Goal: Task Accomplishment & Management: Use online tool/utility

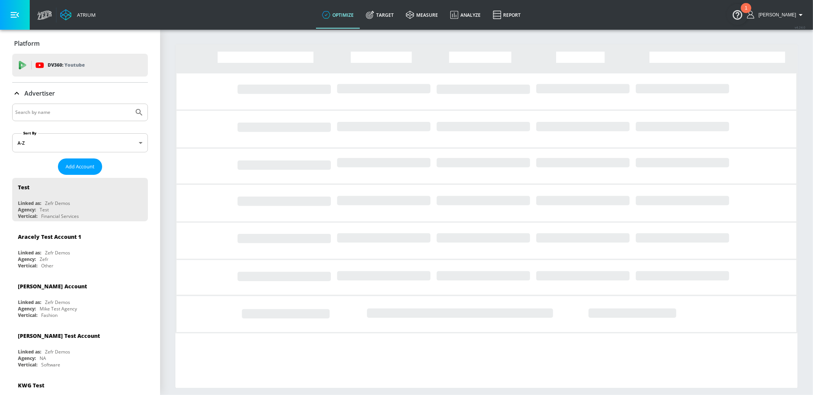
click at [67, 112] on input "Search by name" at bounding box center [73, 113] width 116 height 10
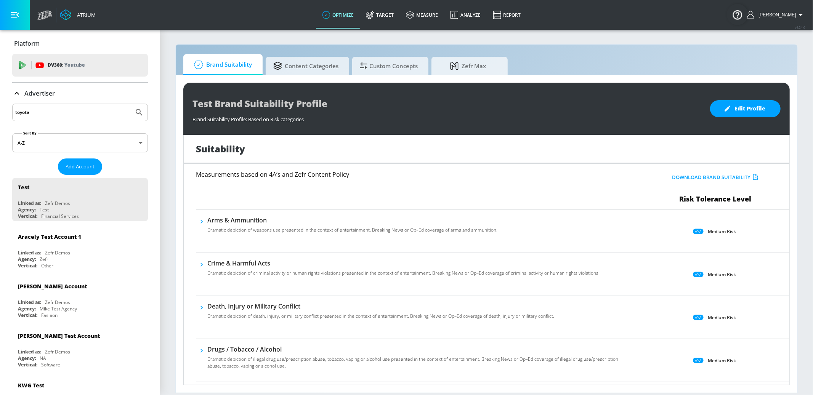
type input "toyota"
click at [131, 104] on button "Submit Search" at bounding box center [139, 112] width 17 height 17
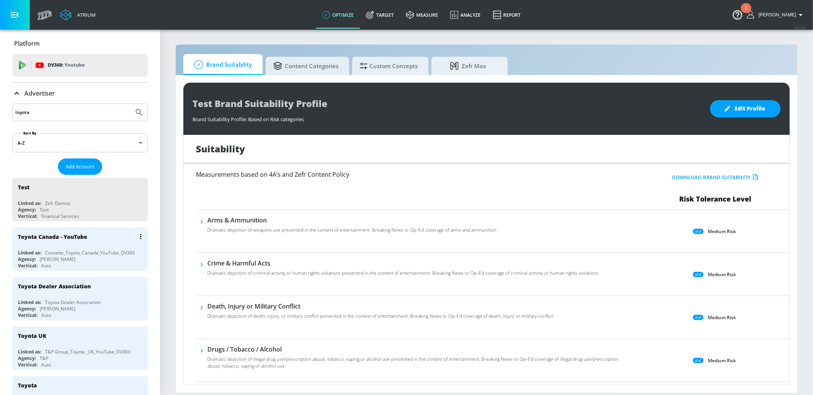
click at [109, 261] on div "Agency: [PERSON_NAME]" at bounding box center [82, 259] width 128 height 6
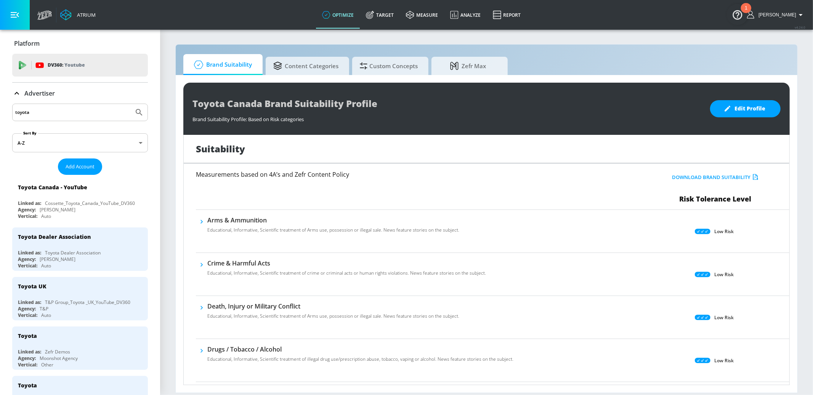
scroll to position [0, 0]
click at [400, 19] on link "Target" at bounding box center [380, 14] width 40 height 27
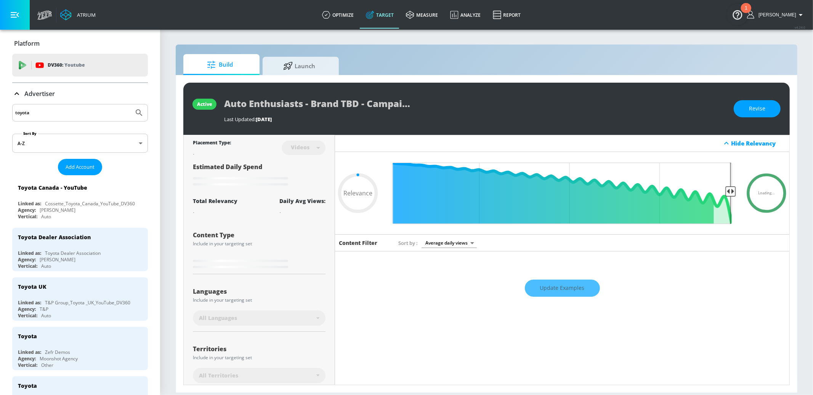
click at [15, 92] on icon at bounding box center [16, 93] width 9 height 9
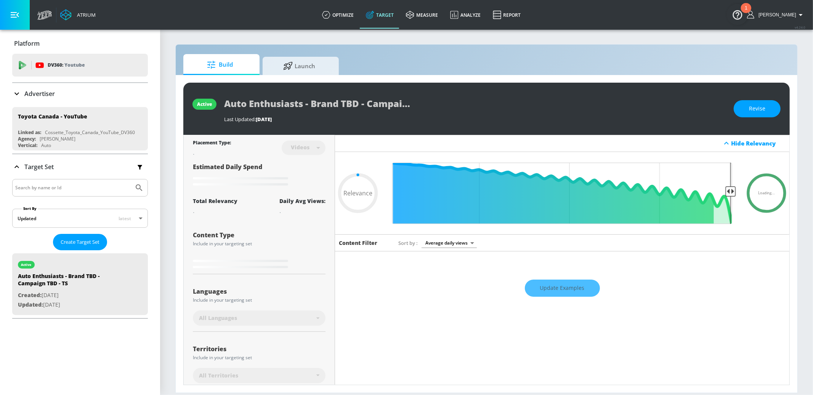
type input "0.1"
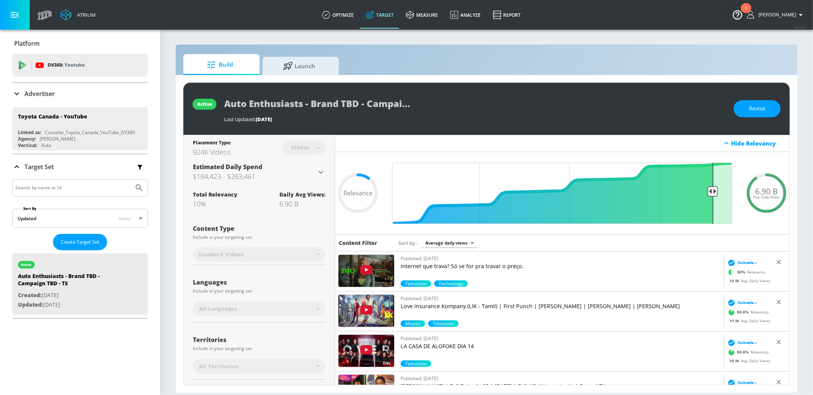
scroll to position [80, 0]
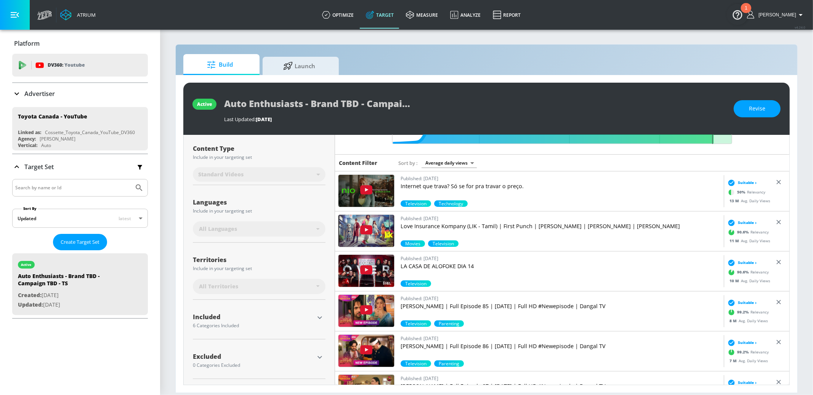
click at [288, 320] on div "Included" at bounding box center [253, 319] width 121 height 10
click at [35, 167] on p "Target Set" at bounding box center [38, 167] width 29 height 8
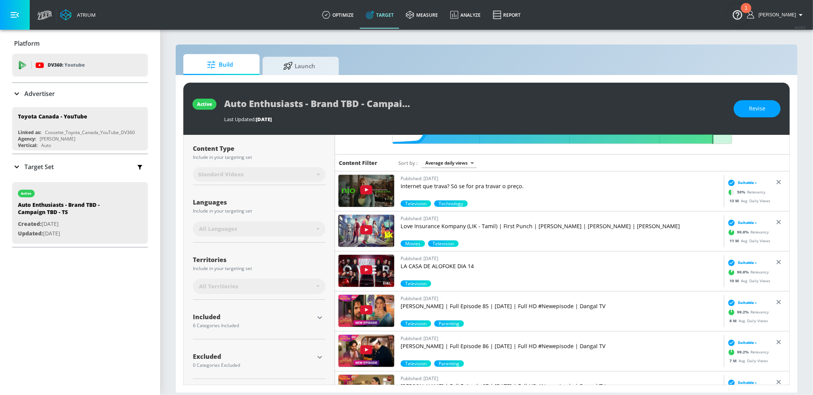
click at [35, 167] on p "Target Set" at bounding box center [38, 167] width 29 height 8
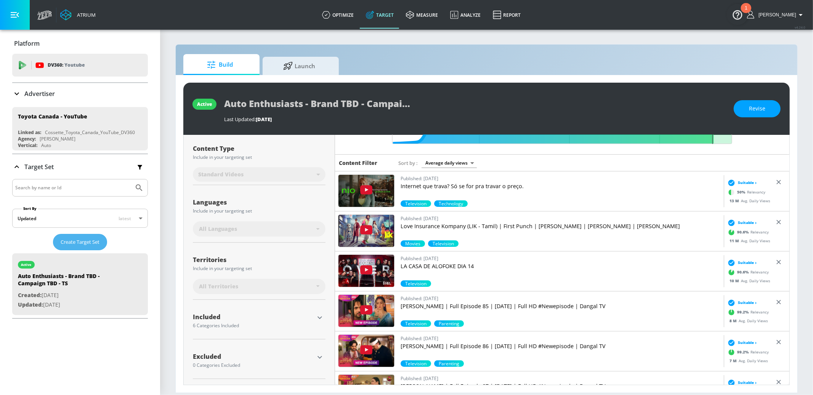
click at [67, 242] on span "Create Target Set" at bounding box center [80, 242] width 39 height 9
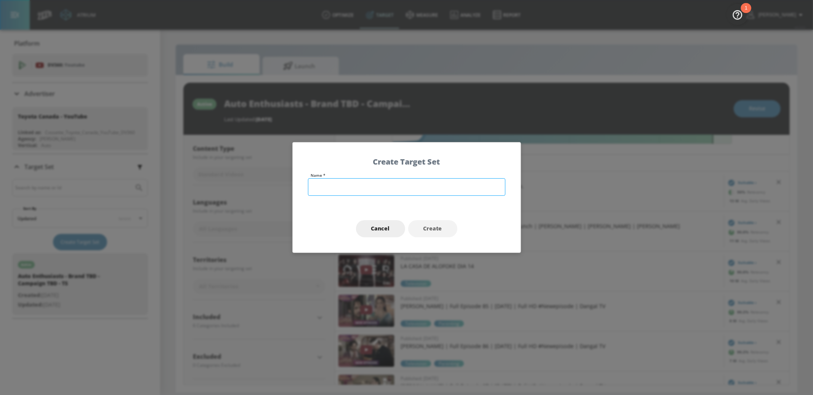
click at [373, 188] on input "text" at bounding box center [407, 187] width 198 height 18
type input "Auto Channels - Heavy-Up"
click at [423, 228] on button "Create" at bounding box center [432, 228] width 49 height 17
type input "Auto Channels - Heavy-Up"
type input "channels"
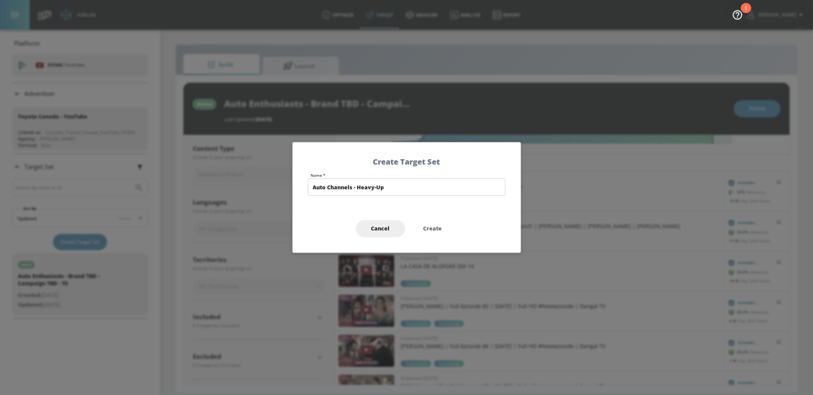
type input "0.05"
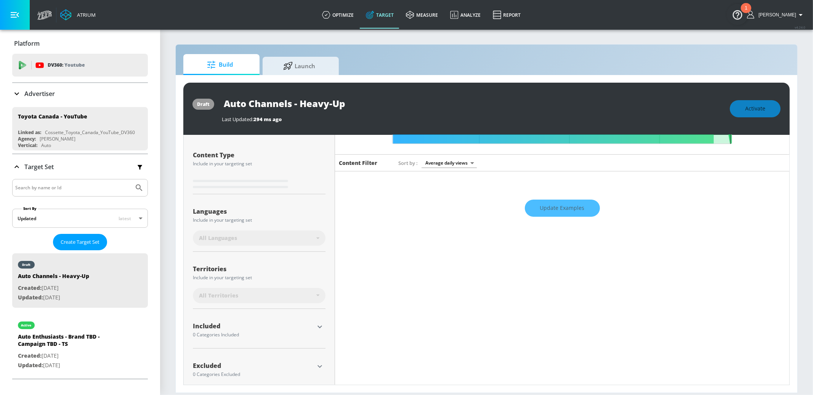
scroll to position [86, 0]
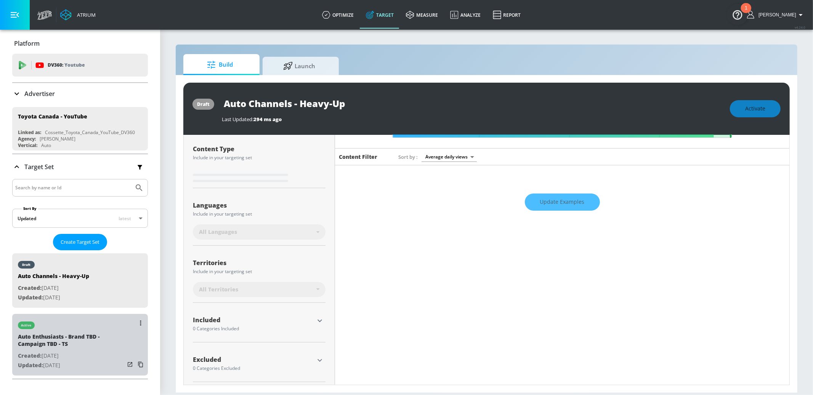
click at [86, 358] on p "Created: [DATE]" at bounding box center [71, 357] width 107 height 10
type input "Auto Enthusiasts - Brand TBD - Campaign TBD - TS"
type input "videos"
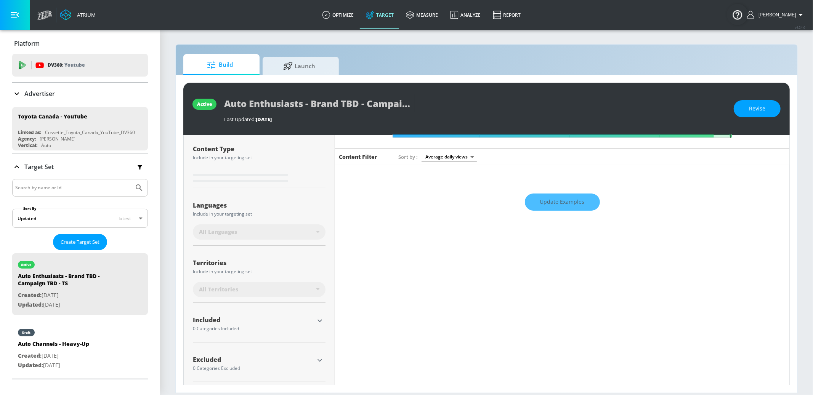
scroll to position [89, 0]
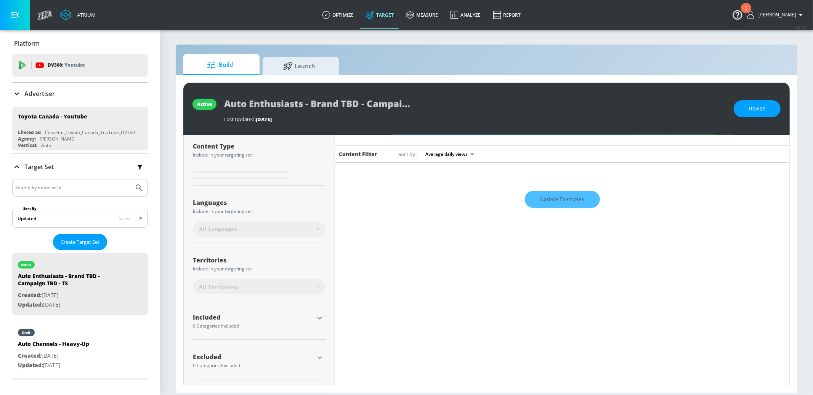
type input "0.1"
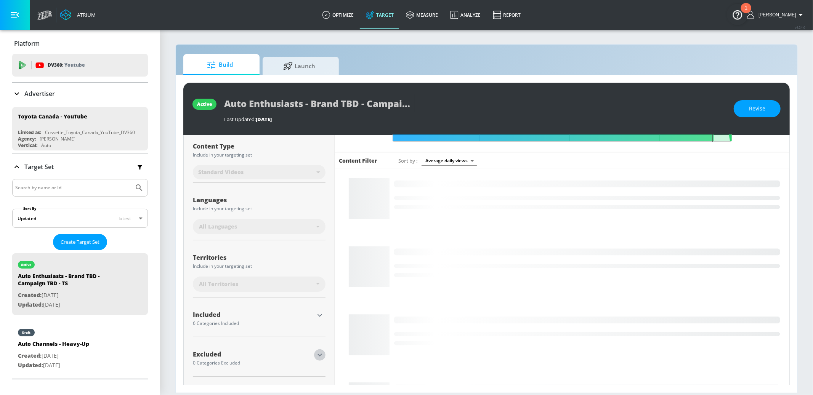
click at [316, 352] on icon "button" at bounding box center [319, 355] width 9 height 9
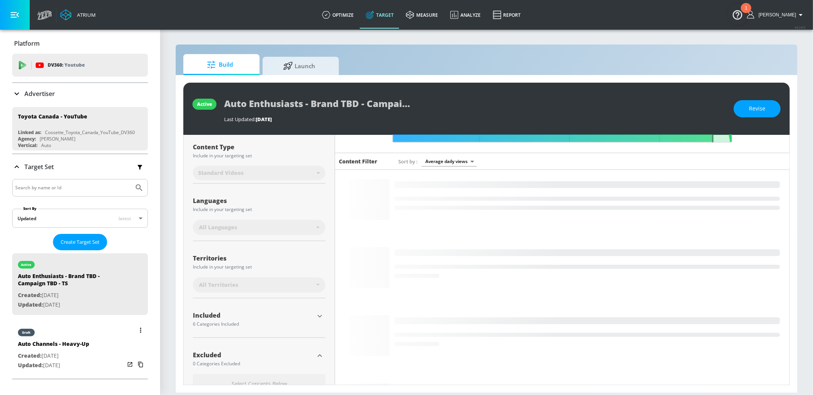
click at [61, 343] on div "Auto Channels - Heavy-Up" at bounding box center [53, 346] width 71 height 11
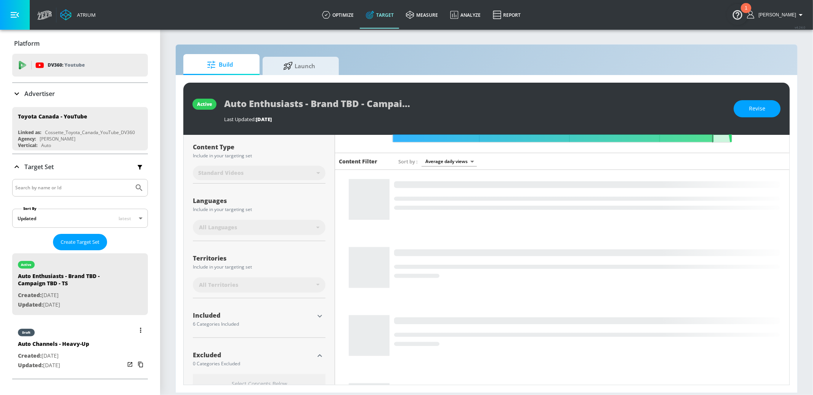
type input "Auto Channels - Heavy-Up"
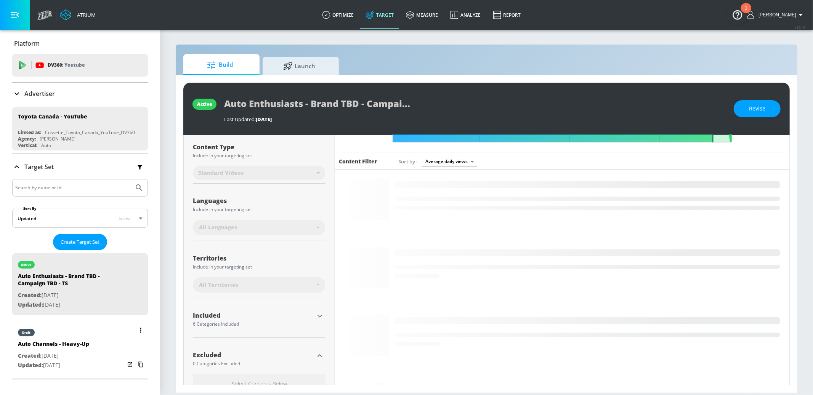
type input "channels"
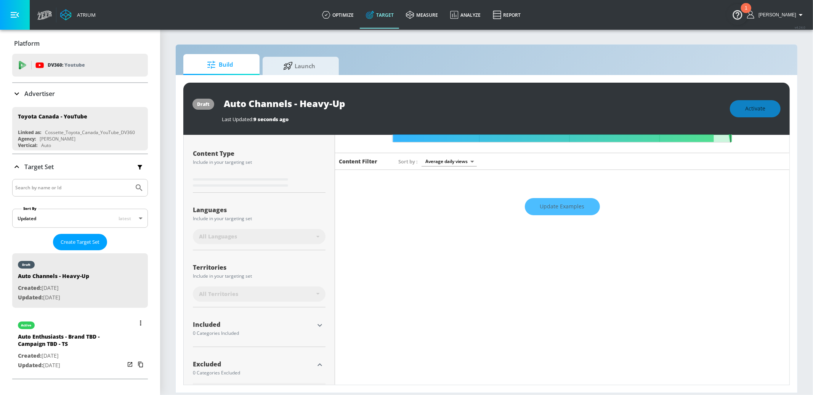
scroll to position [88, 0]
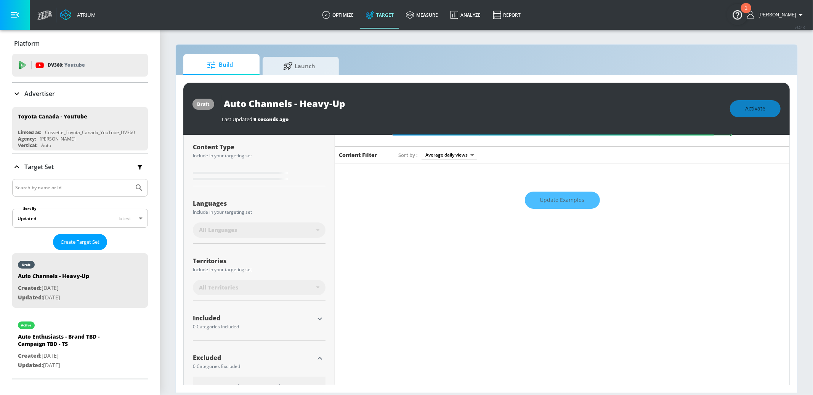
type input "0.7"
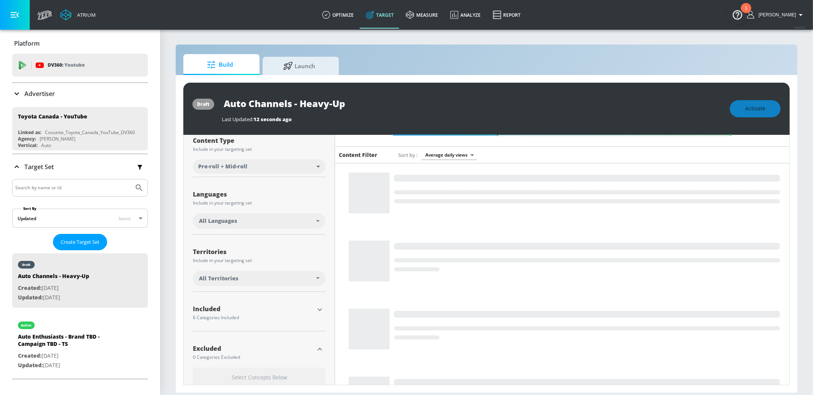
scroll to position [82, 0]
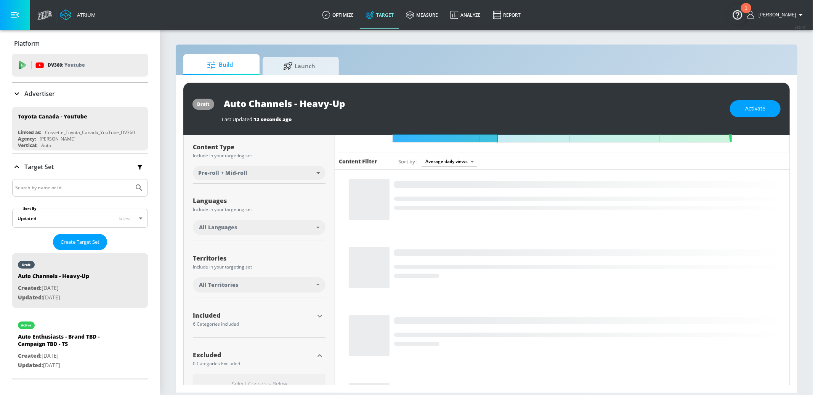
click at [317, 317] on icon "button" at bounding box center [319, 316] width 9 height 9
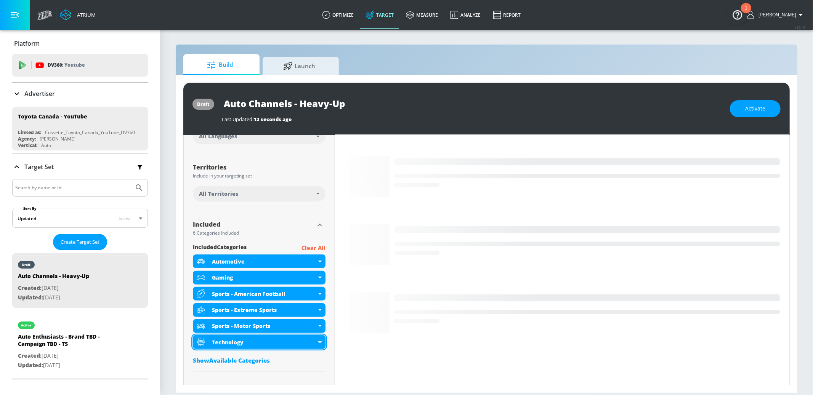
scroll to position [182, 0]
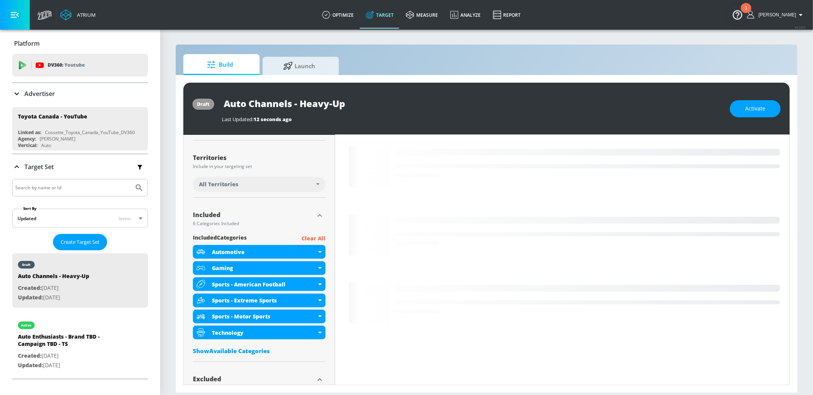
click at [256, 349] on div "Show Available Categories" at bounding box center [259, 351] width 133 height 8
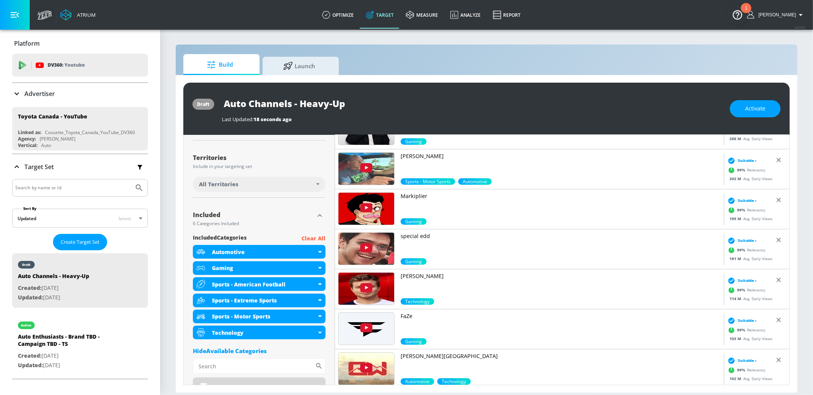
click at [309, 238] on p "Clear All" at bounding box center [314, 239] width 24 height 10
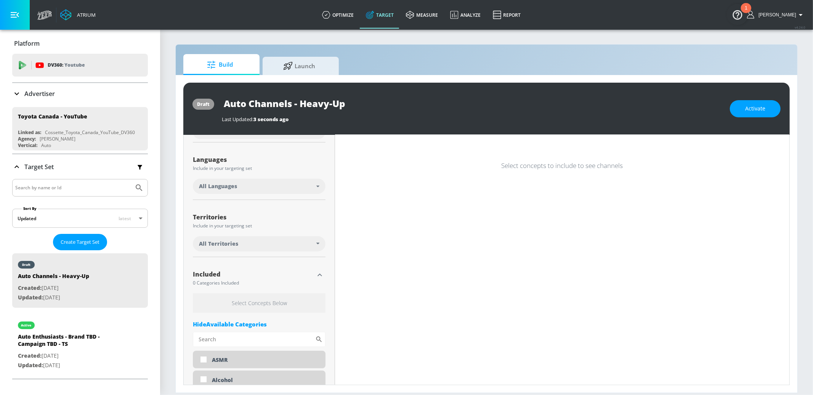
scroll to position [120, 0]
click at [264, 178] on div "Languages Include in your targeting set All Languages" at bounding box center [259, 176] width 133 height 51
click at [258, 190] on div "All Languages" at bounding box center [257, 189] width 117 height 8
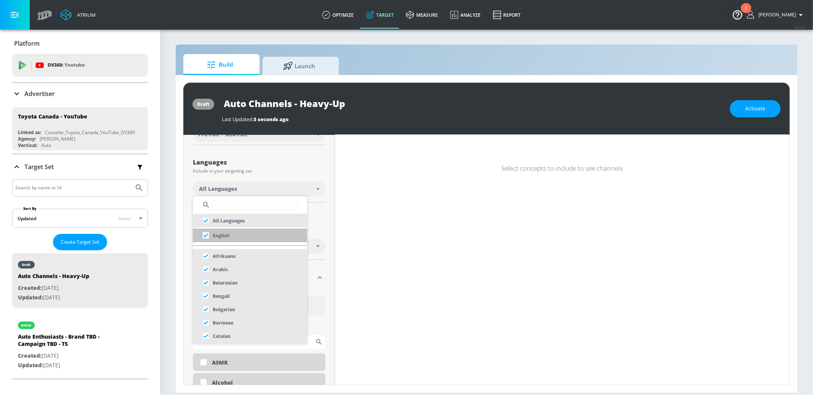
click at [234, 239] on li "English" at bounding box center [250, 236] width 114 height 14
checkbox input "false"
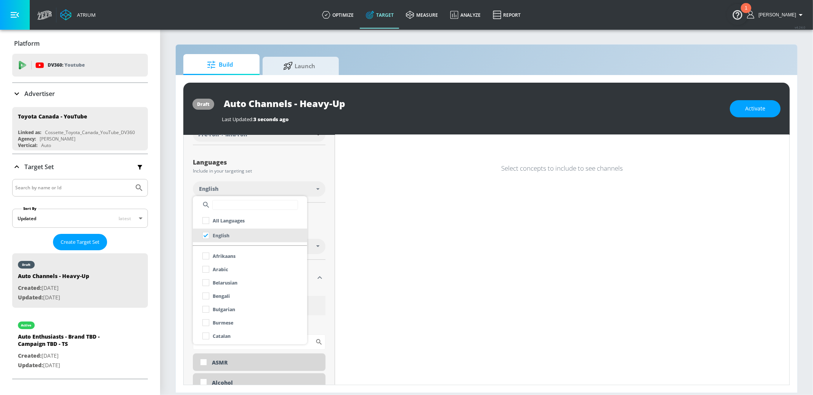
click at [321, 265] on div at bounding box center [406, 197] width 813 height 395
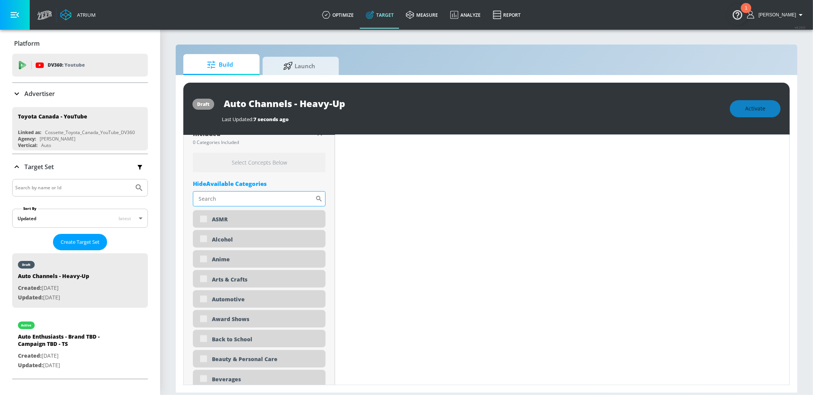
scroll to position [273, 0]
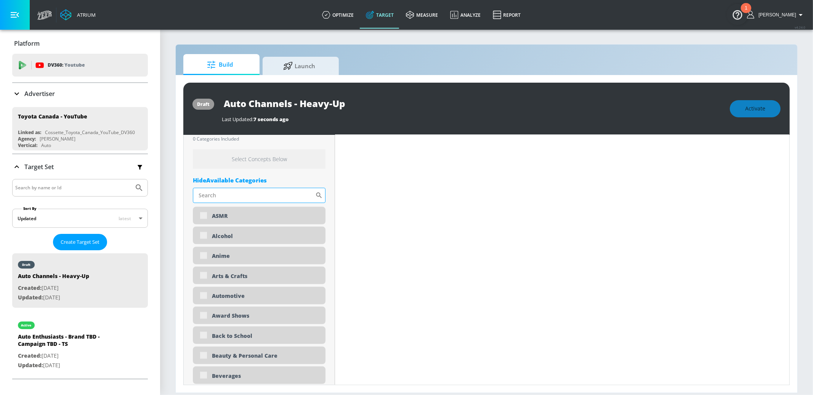
click at [214, 193] on input "Sort By" at bounding box center [254, 195] width 122 height 15
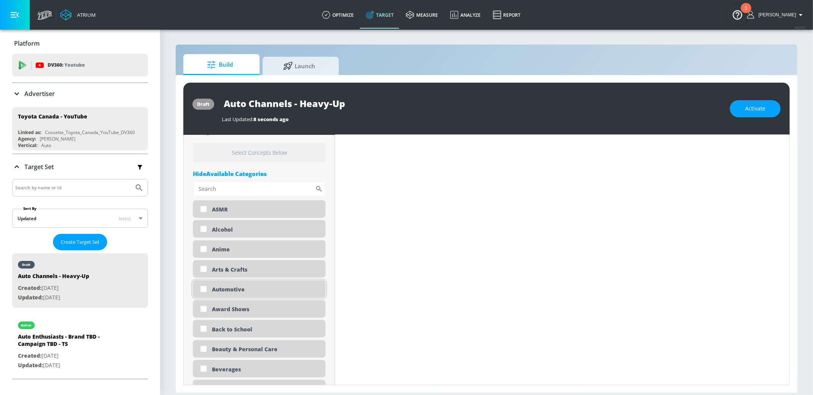
scroll to position [267, 0]
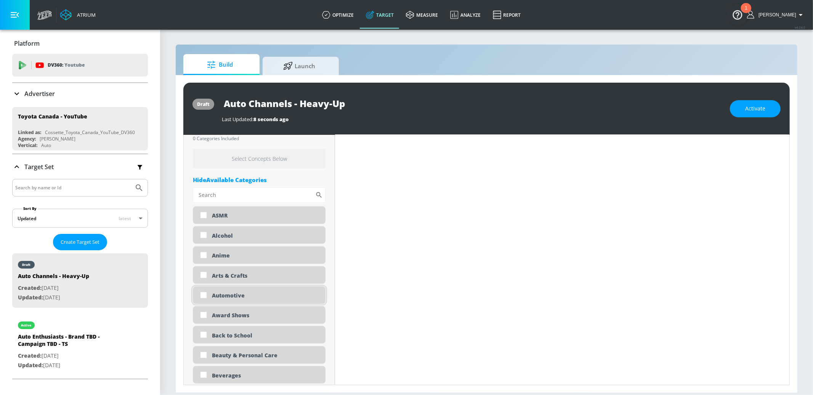
click at [238, 292] on div "Automotive" at bounding box center [266, 295] width 108 height 7
checkbox input "true"
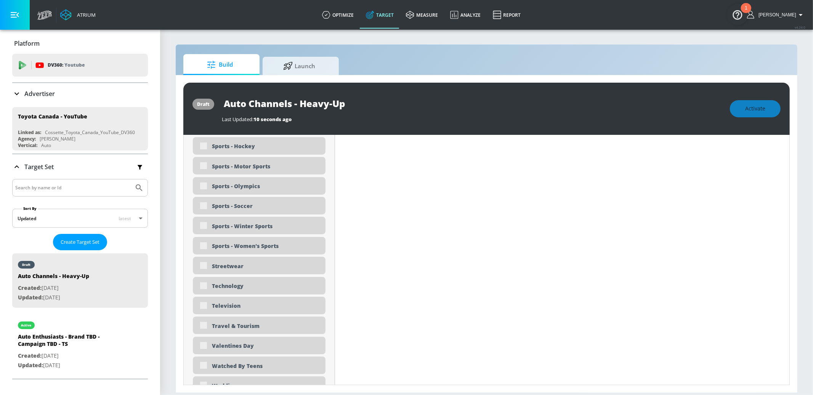
scroll to position [2375, 0]
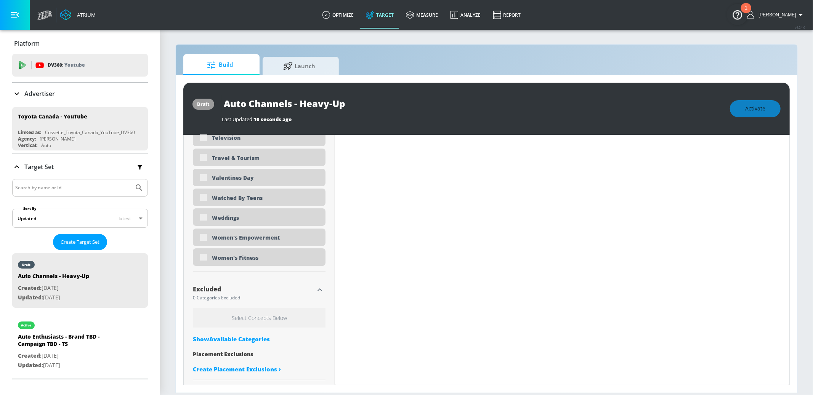
click at [254, 339] on div "Show Available Categories" at bounding box center [259, 340] width 133 height 8
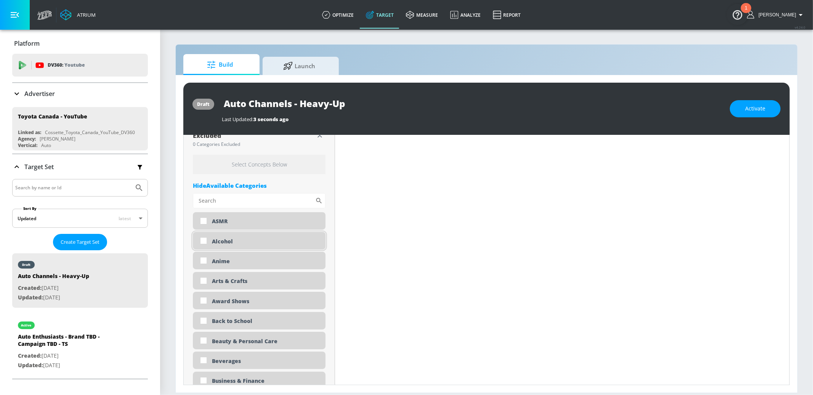
scroll to position [2516, 0]
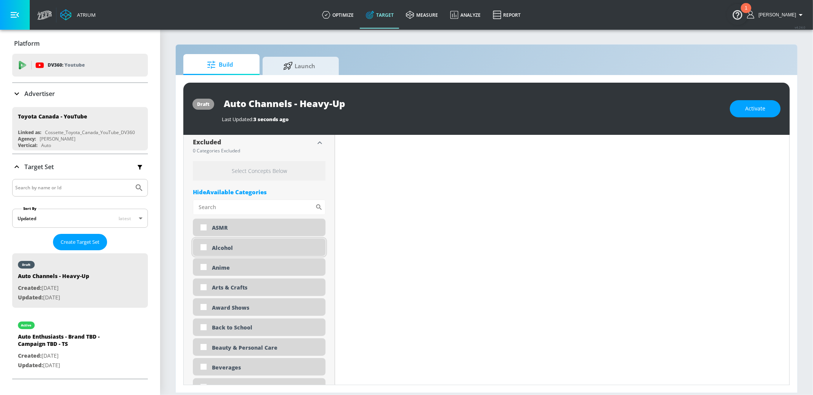
click at [231, 249] on div "Alcohol" at bounding box center [266, 247] width 108 height 7
checkbox input "true"
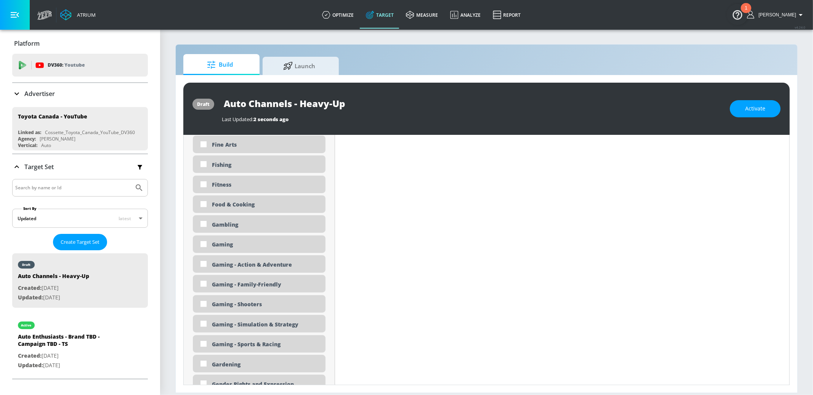
scroll to position [3146, 0]
click at [259, 301] on div "Gaming - Shooters" at bounding box center [266, 302] width 108 height 7
checkbox input "true"
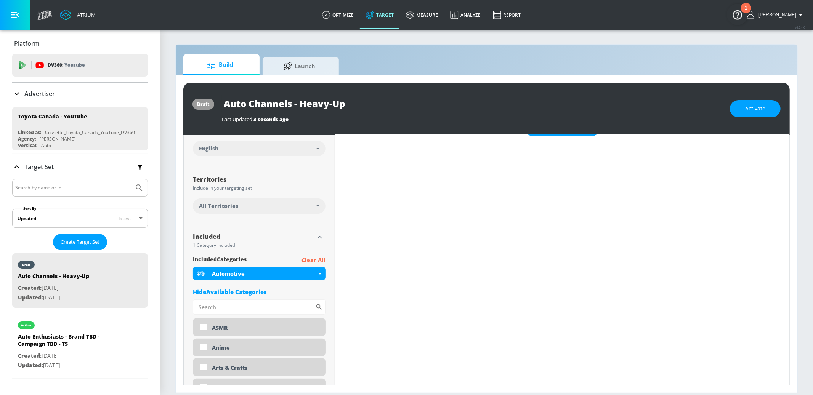
scroll to position [0, 0]
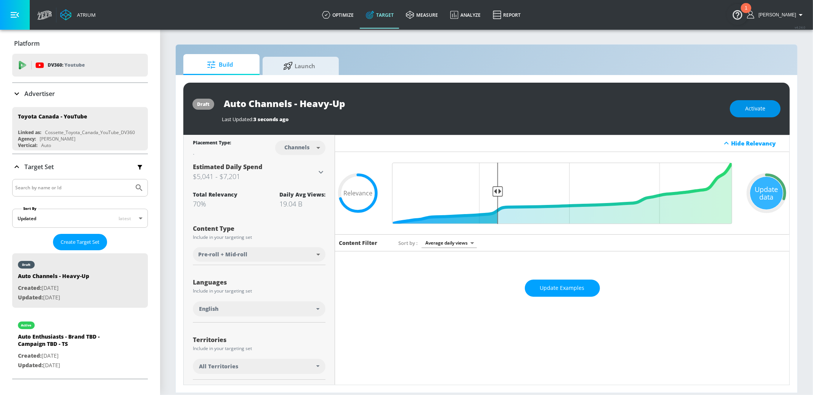
click at [757, 105] on span "Activate" at bounding box center [756, 109] width 20 height 10
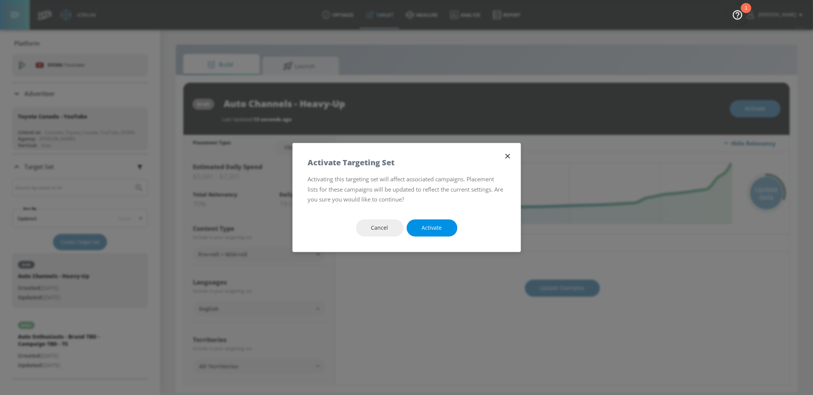
click at [426, 221] on button "Activate" at bounding box center [432, 228] width 51 height 17
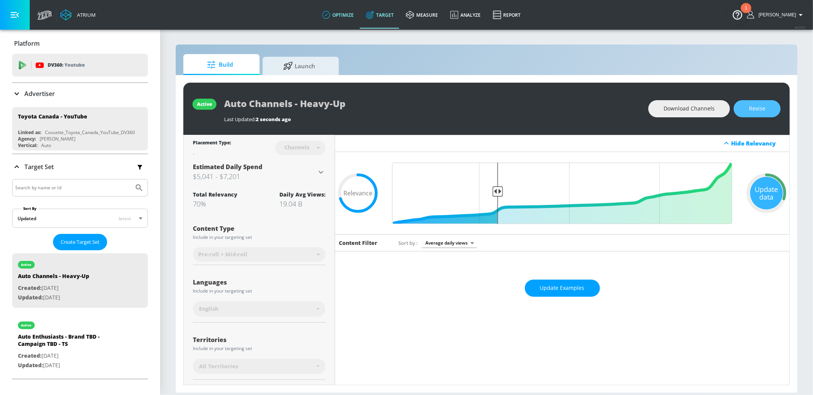
drag, startPoint x: 748, startPoint y: 103, endPoint x: 358, endPoint y: 1, distance: 402.9
click at [741, 104] on button "Revise" at bounding box center [757, 108] width 47 height 17
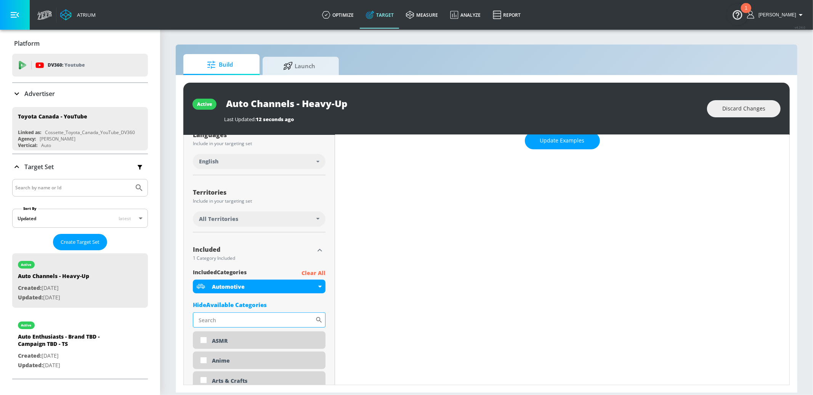
scroll to position [159, 0]
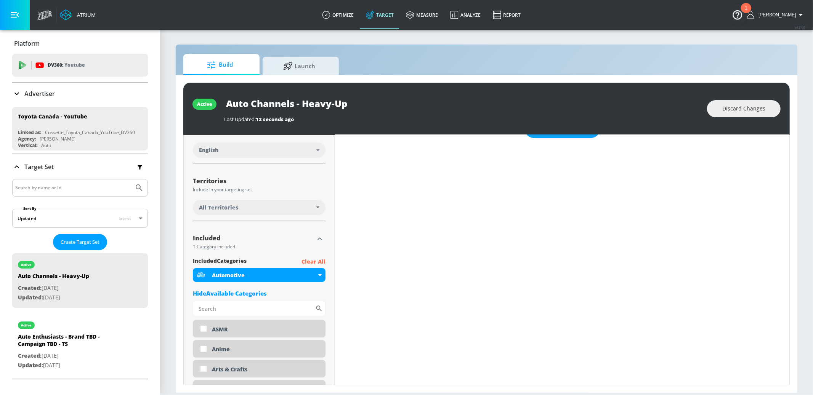
click at [235, 292] on div "Hide Available Categories" at bounding box center [259, 294] width 133 height 8
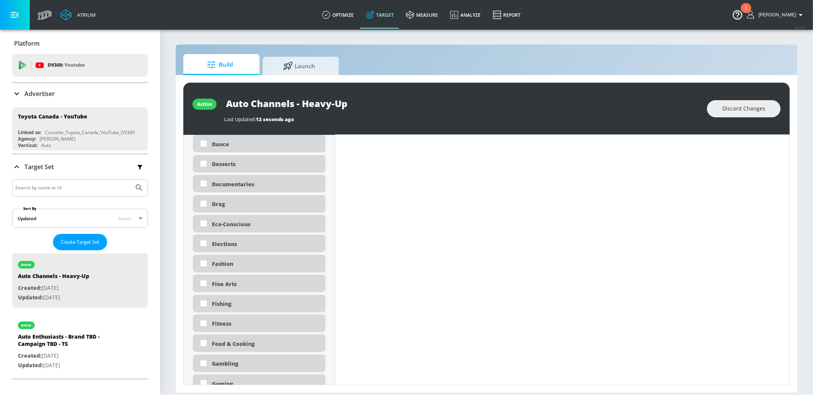
scroll to position [868, 0]
click at [237, 358] on div "Gambling" at bounding box center [266, 359] width 108 height 7
checkbox input "true"
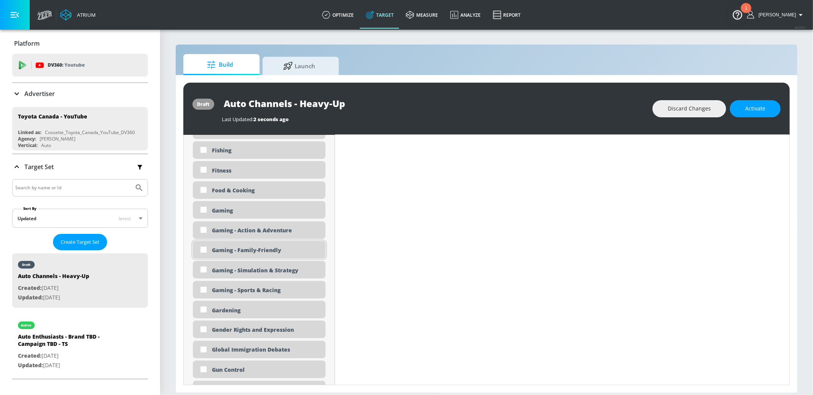
scroll to position [1027, 0]
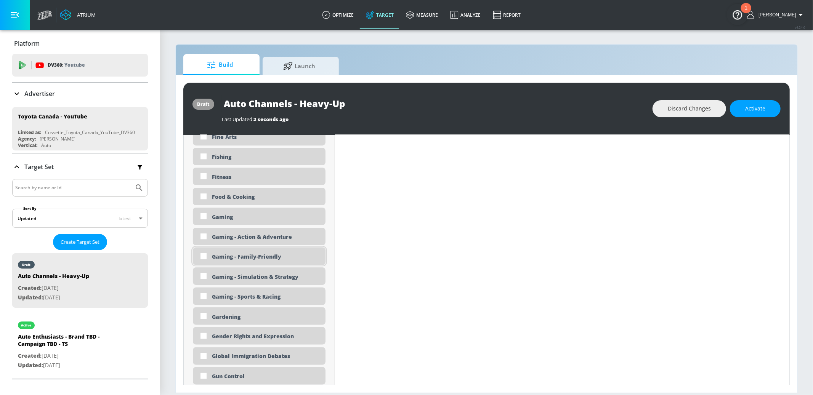
click at [248, 260] on div "Gaming - Family-Friendly" at bounding box center [266, 256] width 108 height 7
checkbox input "true"
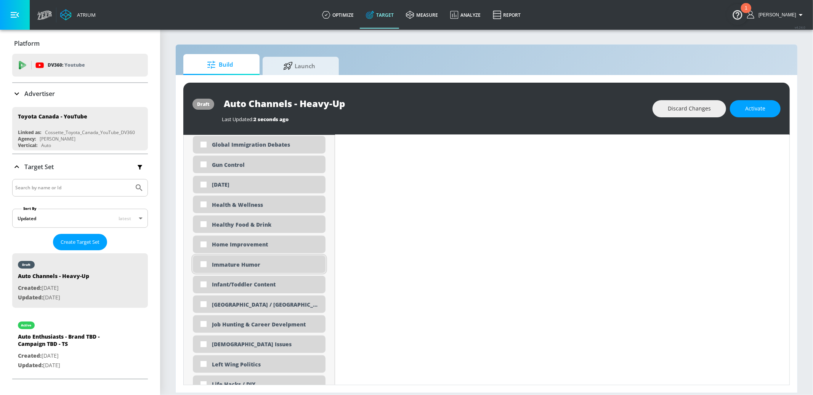
scroll to position [1229, 0]
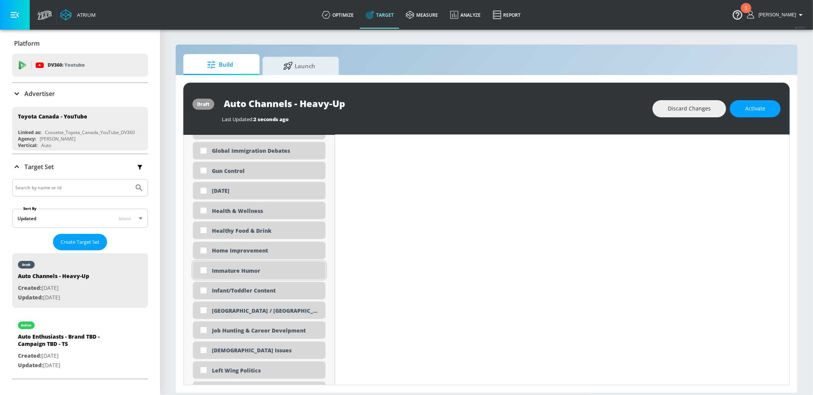
click at [241, 271] on div "Immature Humor" at bounding box center [266, 271] width 108 height 7
checkbox input "true"
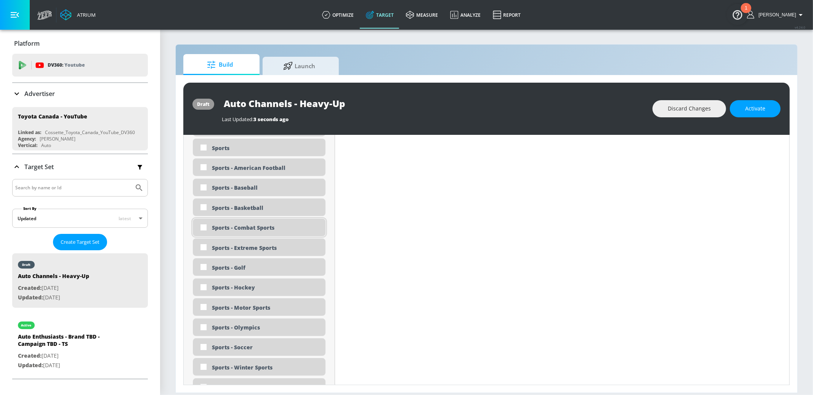
scroll to position [2108, 0]
click at [250, 231] on div "Sports - Combat Sports" at bounding box center [259, 228] width 133 height 18
checkbox input "true"
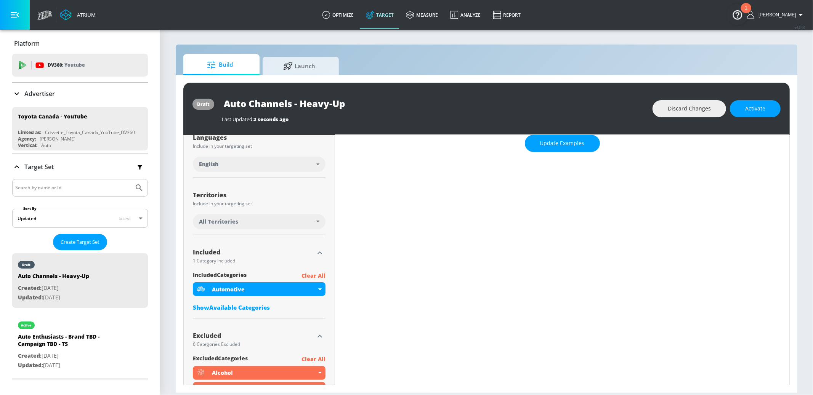
scroll to position [0, 0]
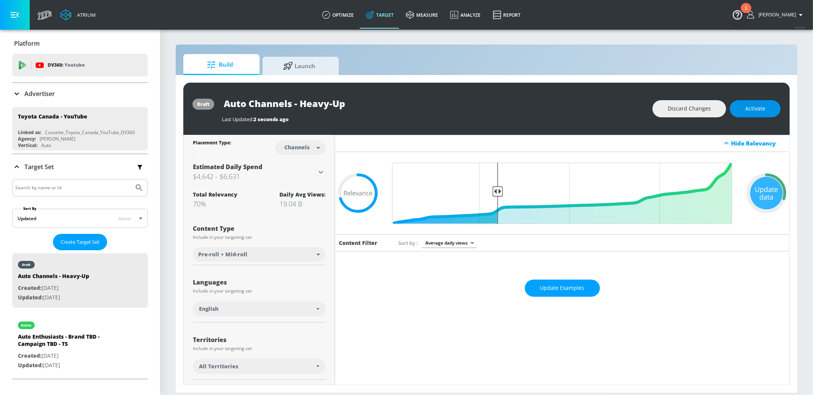
click at [760, 109] on span "Activate" at bounding box center [756, 109] width 20 height 10
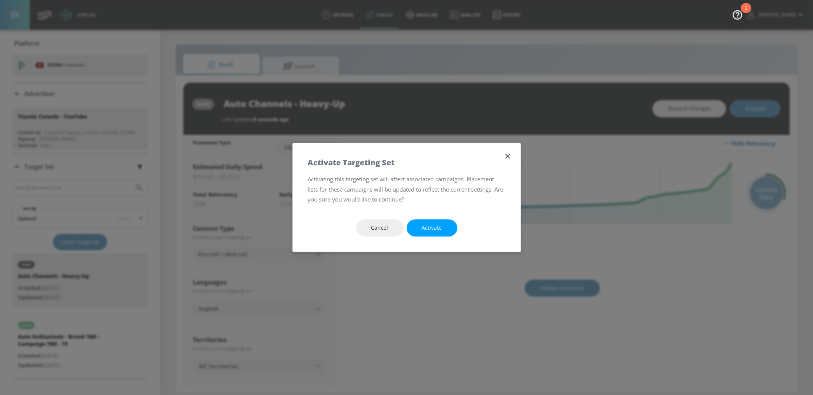
click at [453, 226] on button "Activate" at bounding box center [432, 228] width 51 height 17
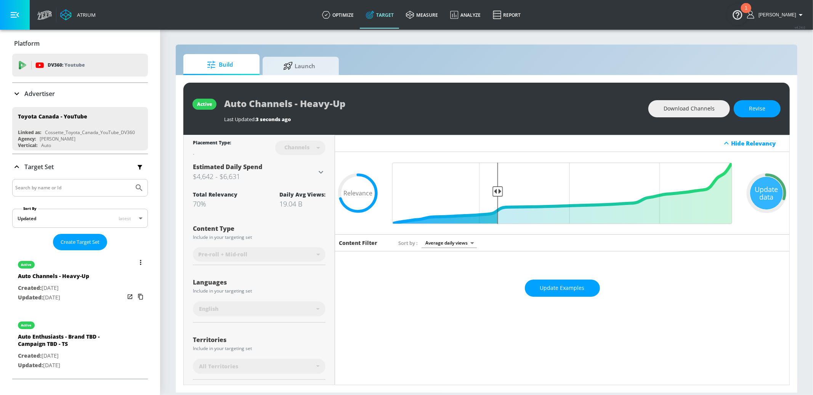
click at [142, 264] on button "list of Target Set" at bounding box center [140, 262] width 11 height 11
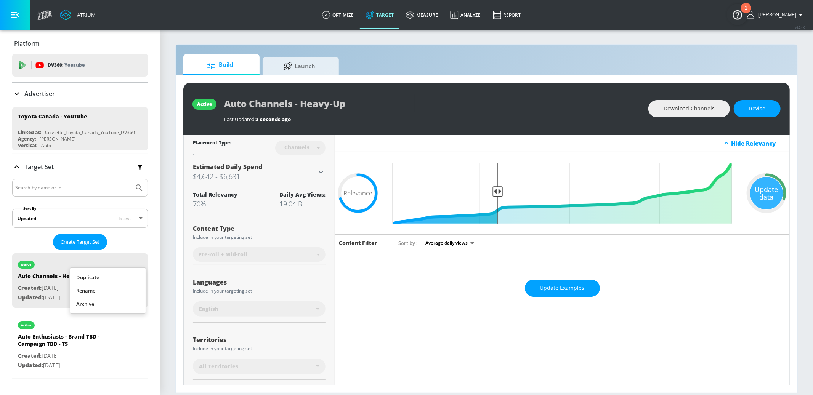
click at [122, 278] on li "Duplicate" at bounding box center [108, 277] width 76 height 13
drag, startPoint x: 85, startPoint y: 346, endPoint x: 154, endPoint y: 243, distance: 124.0
click at [85, 346] on p "Created: [DATE]" at bounding box center [68, 349] width 100 height 10
type input "Auto Channels - Heavy-Up Duplicate"
type input "0.05"
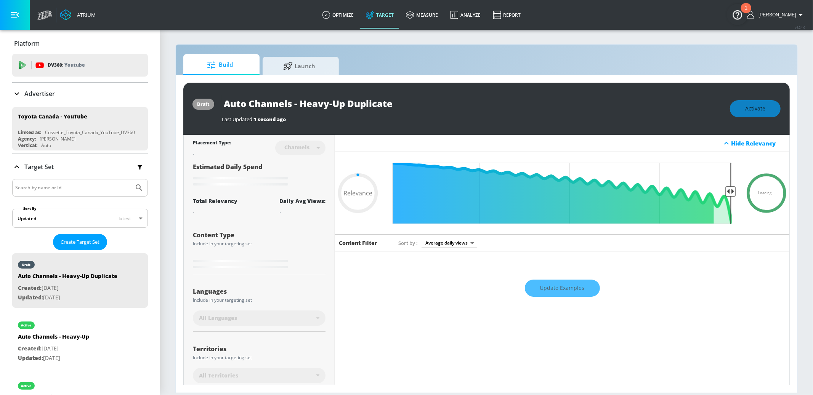
click at [294, 106] on input "Auto Channels - Heavy-Up Duplicate" at bounding box center [317, 103] width 191 height 17
click at [349, 101] on input "Auto Channels - Heavy-Up Duplicate" at bounding box center [317, 103] width 191 height 17
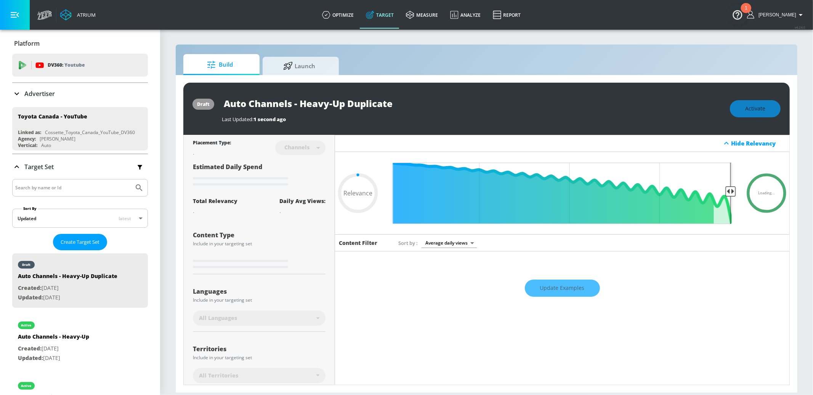
click at [349, 101] on input "Auto Channels - Heavy-Up Duplicate" at bounding box center [317, 103] width 191 height 17
type input "Z"
type input "0.05"
type input "Ze"
type input "0.05"
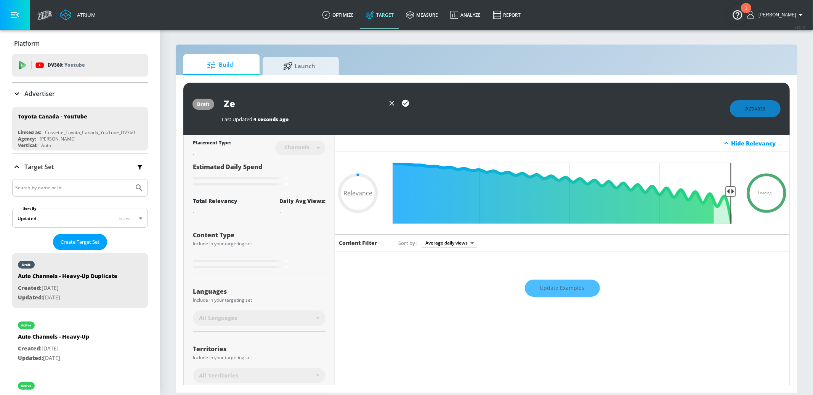
type input "Zef"
type input "0.05"
type input "Zefr"
type input "0.7"
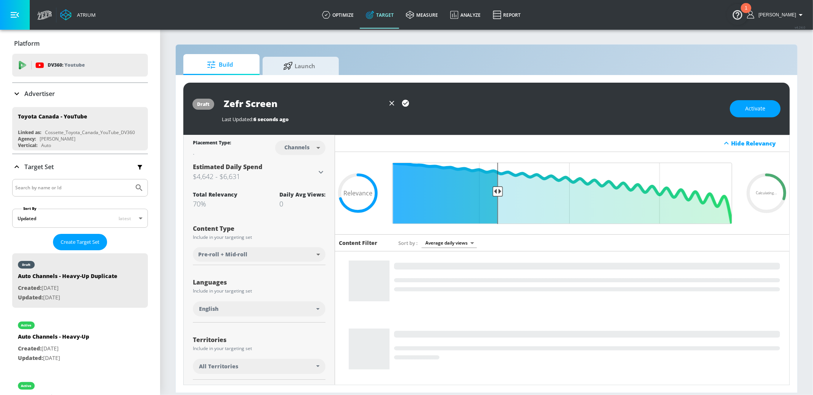
type input "Zefr Screen"
click at [405, 101] on icon "button" at bounding box center [405, 103] width 7 height 7
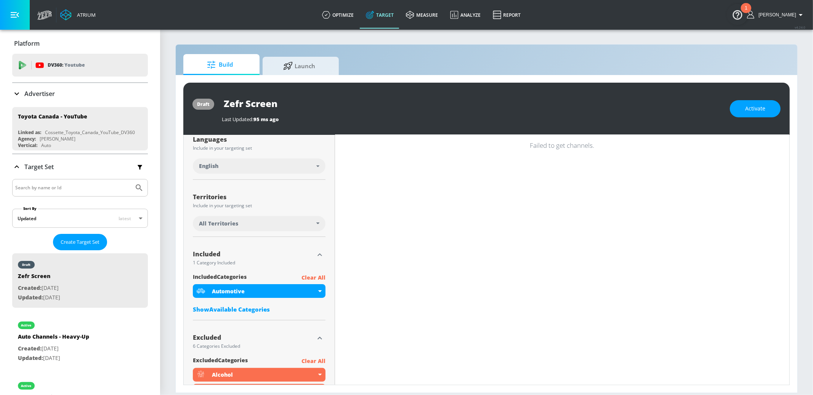
click at [312, 276] on p "Clear All" at bounding box center [314, 278] width 24 height 10
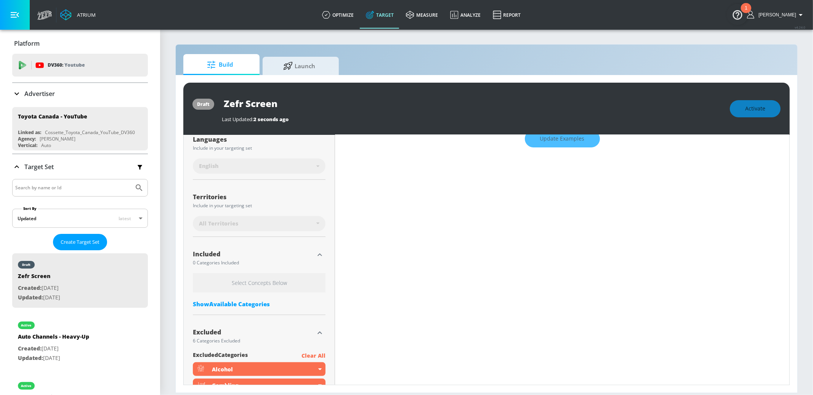
click at [251, 305] on div "Show Available Categories" at bounding box center [259, 305] width 133 height 8
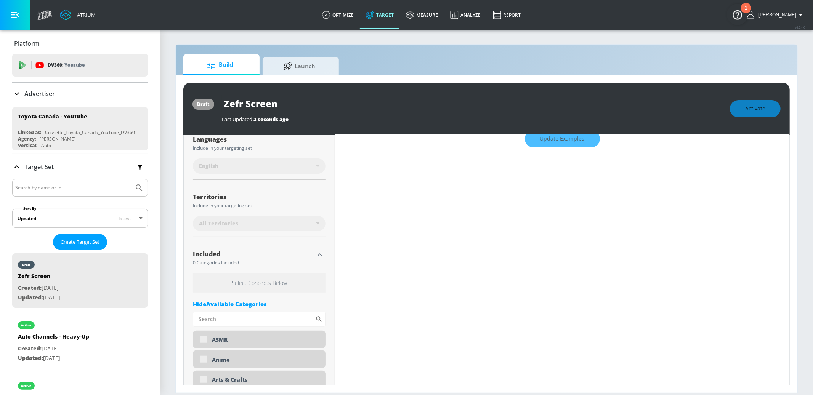
scroll to position [149, 0]
drag, startPoint x: 273, startPoint y: 328, endPoint x: 268, endPoint y: 324, distance: 6.2
click at [268, 323] on input "Sort By" at bounding box center [254, 319] width 122 height 15
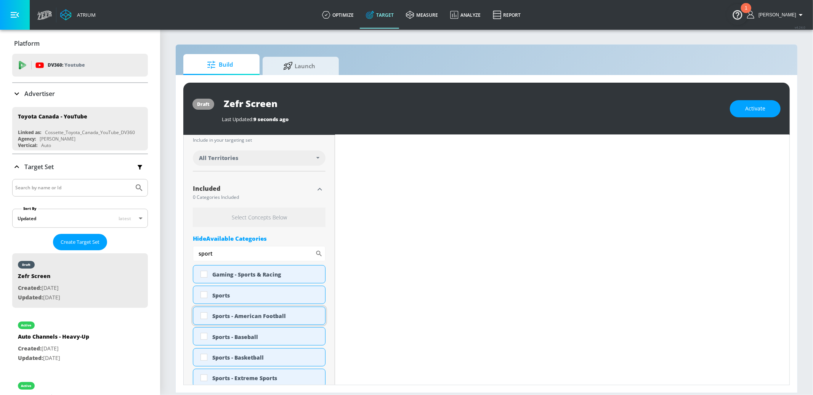
scroll to position [214, 0]
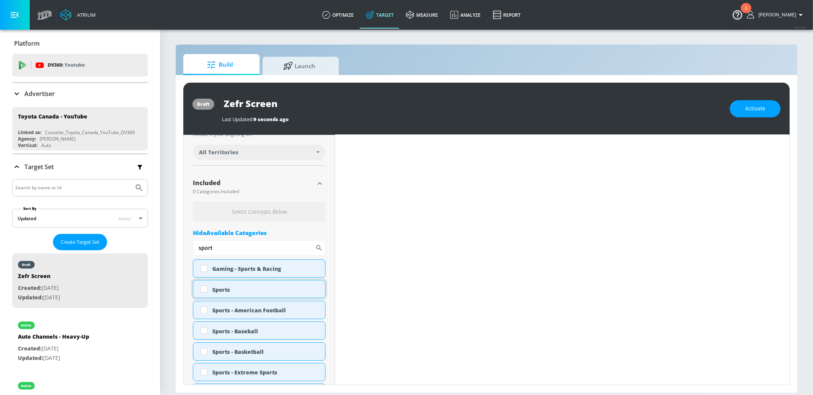
type input "sport"
click at [223, 289] on div "Sports" at bounding box center [265, 289] width 107 height 7
checkbox input "true"
click at [216, 248] on input "sport" at bounding box center [254, 248] width 122 height 15
click at [216, 249] on input "sport" at bounding box center [254, 248] width 122 height 15
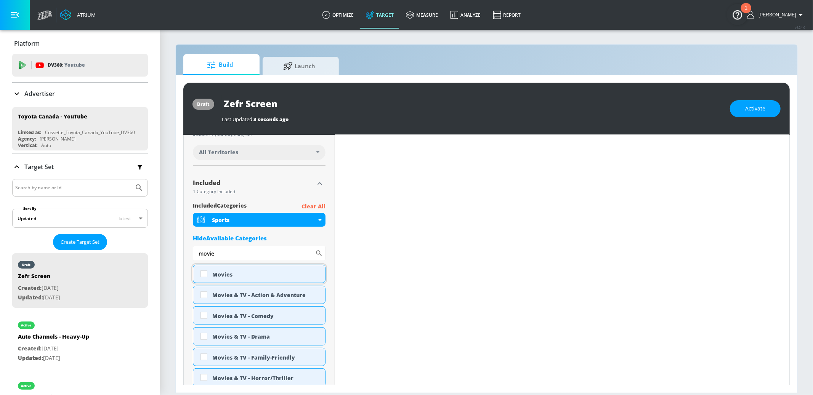
type input "movie"
click at [223, 274] on div "Movies" at bounding box center [265, 274] width 107 height 7
checkbox input "true"
click at [224, 254] on input "movie" at bounding box center [254, 253] width 122 height 15
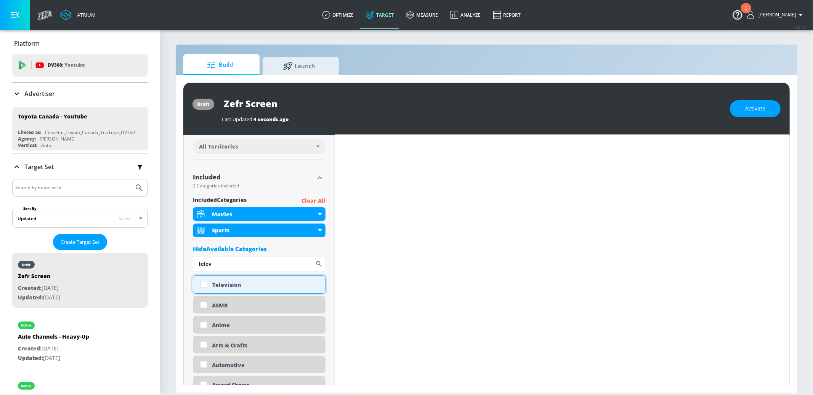
scroll to position [214, 0]
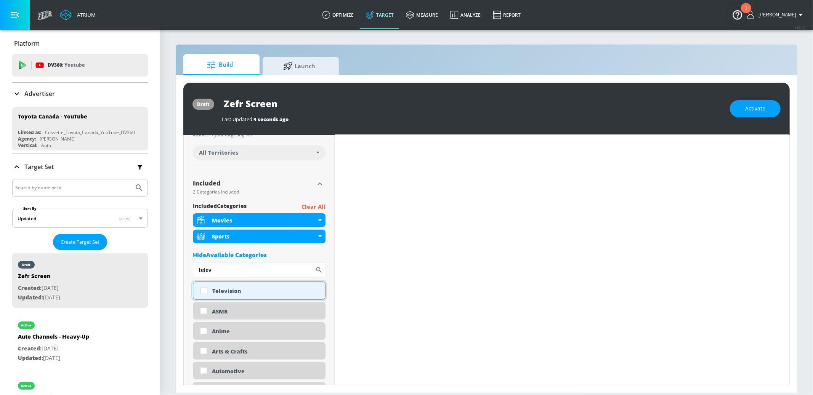
type input "telev"
click at [223, 291] on div "Television" at bounding box center [265, 291] width 107 height 7
checkbox input "true"
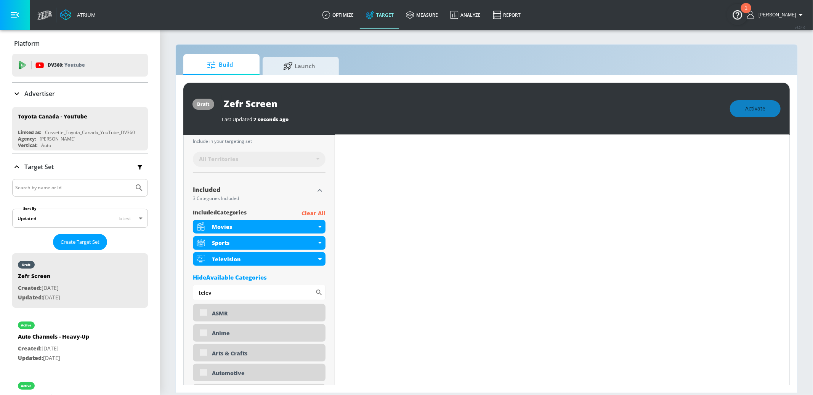
scroll to position [220, 0]
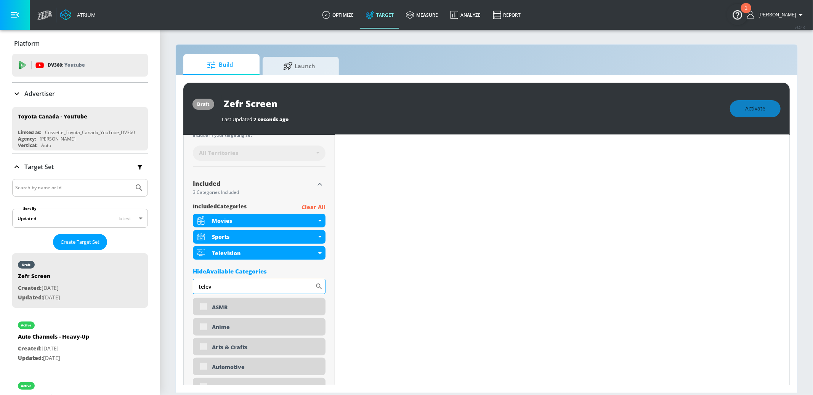
click at [230, 288] on input "telev" at bounding box center [254, 286] width 122 height 15
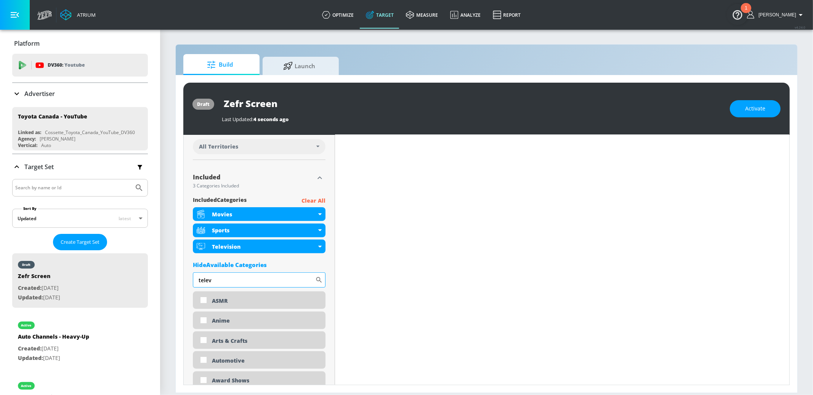
scroll to position [214, 0]
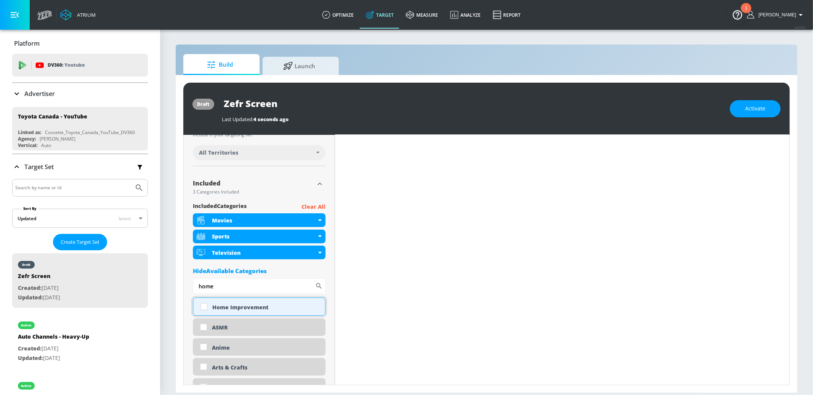
type input "home"
click at [234, 310] on div "Home Improvement" at bounding box center [265, 307] width 107 height 7
checkbox input "true"
click at [215, 287] on input "home" at bounding box center [254, 286] width 122 height 15
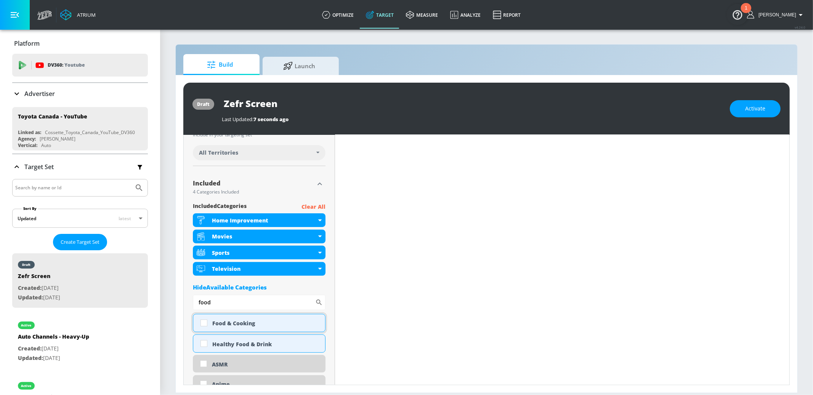
type input "food"
click at [223, 322] on div "Food & Cooking" at bounding box center [265, 323] width 107 height 7
checkbox input "true"
click at [219, 303] on input "food" at bounding box center [254, 302] width 122 height 15
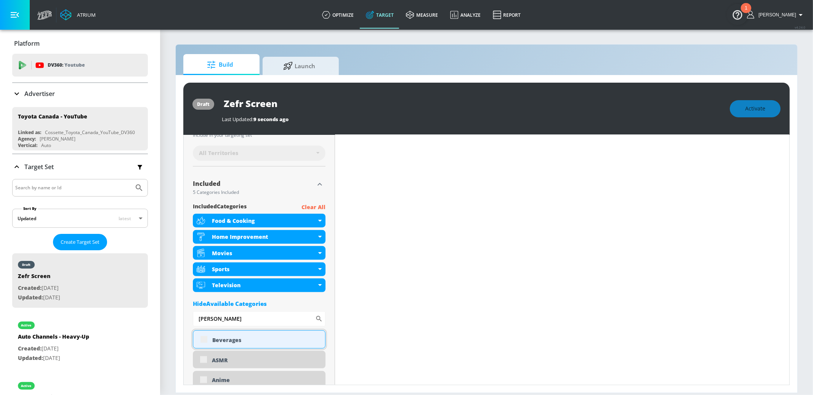
scroll to position [219, 0]
type input "[PERSON_NAME]"
click at [225, 341] on div "Beverages" at bounding box center [265, 341] width 107 height 7
checkbox input "true"
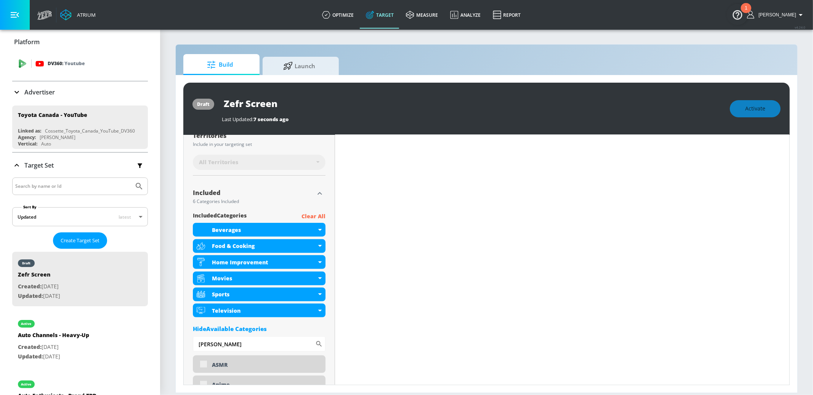
scroll to position [217, 0]
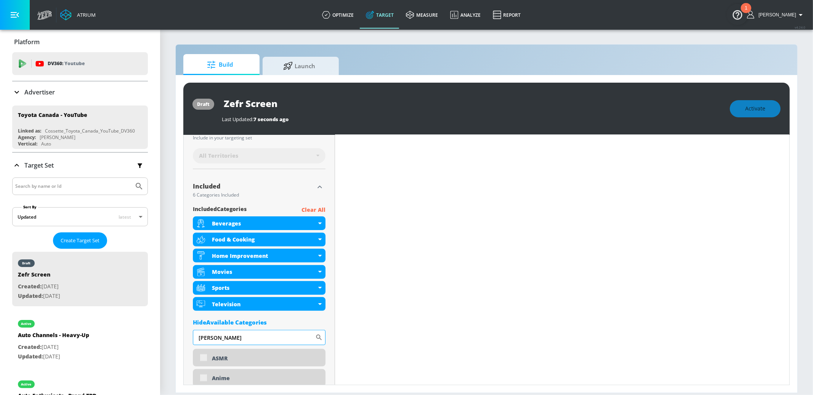
click at [223, 341] on input "[PERSON_NAME]" at bounding box center [254, 337] width 122 height 15
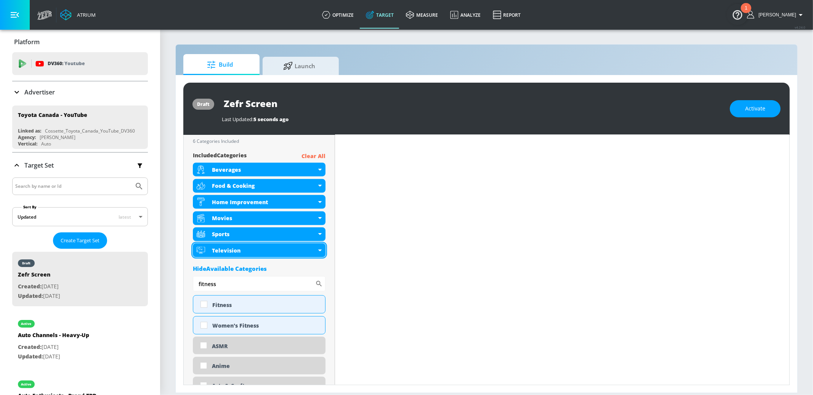
scroll to position [294, 0]
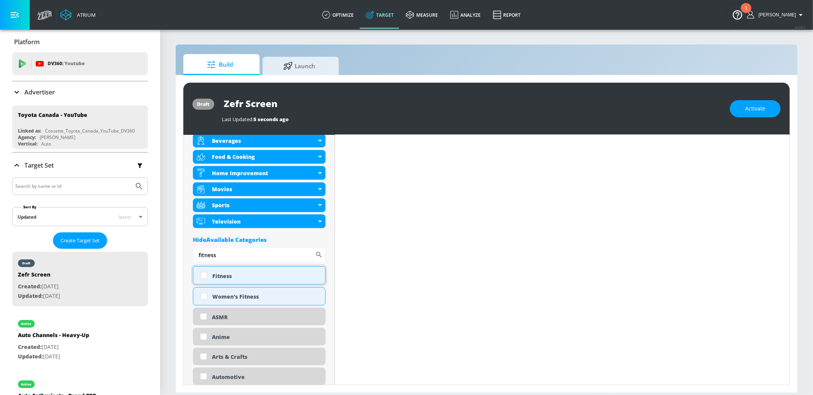
type input "fitness"
click at [231, 276] on div "Fitness" at bounding box center [265, 276] width 107 height 7
checkbox input "true"
click at [227, 251] on input "fitness" at bounding box center [254, 254] width 122 height 15
click at [227, 251] on input "fitness" at bounding box center [254, 255] width 122 height 15
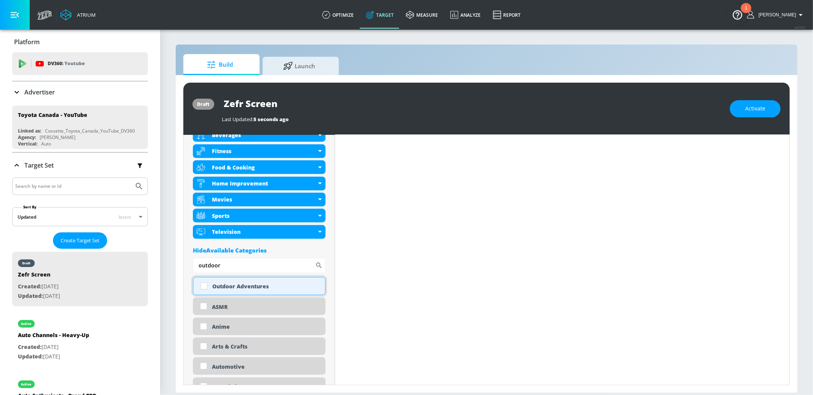
scroll to position [293, 0]
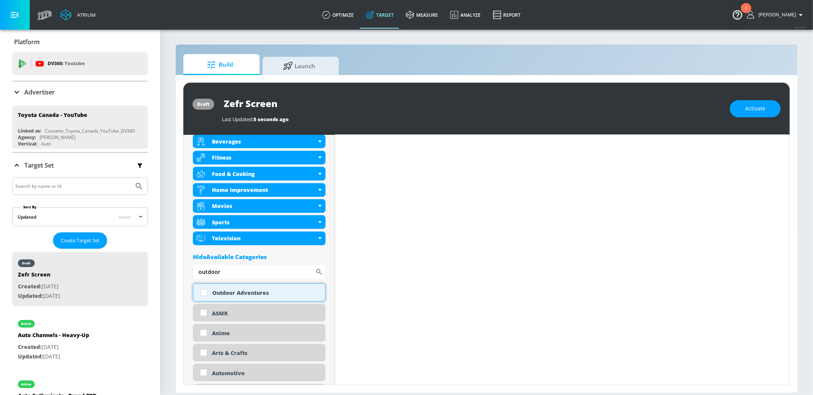
type input "outdoor"
click at [236, 293] on div "Outdoor Adventures" at bounding box center [265, 292] width 107 height 7
checkbox input "true"
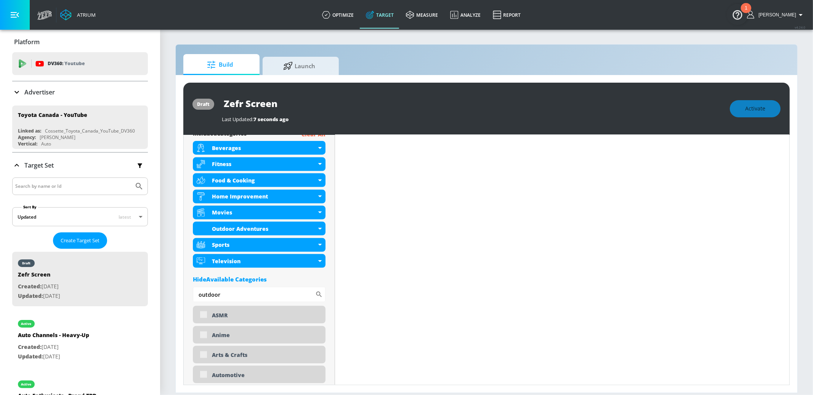
scroll to position [299, 0]
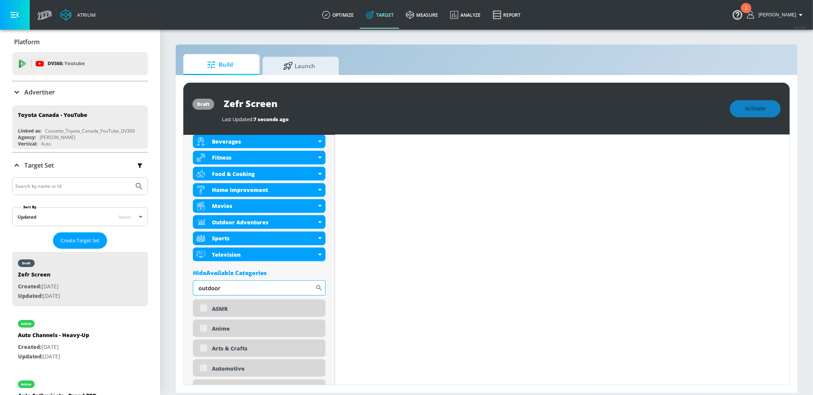
click at [231, 290] on input "outdoor" at bounding box center [254, 288] width 122 height 15
type input "trave"
click at [242, 306] on div "Travel & Tourism" at bounding box center [265, 309] width 107 height 7
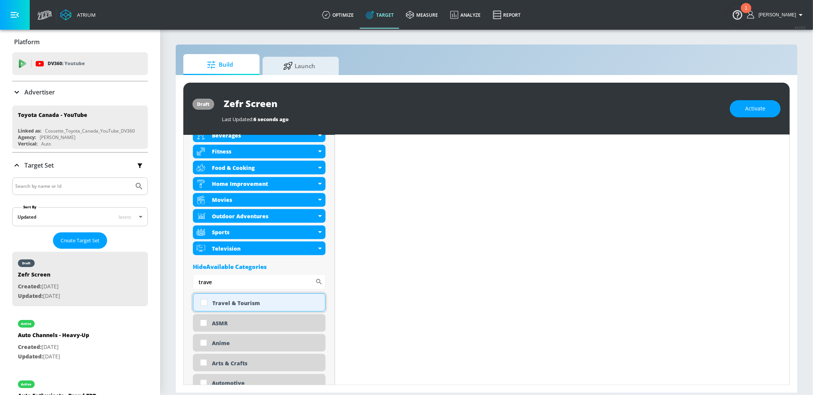
scroll to position [292, 0]
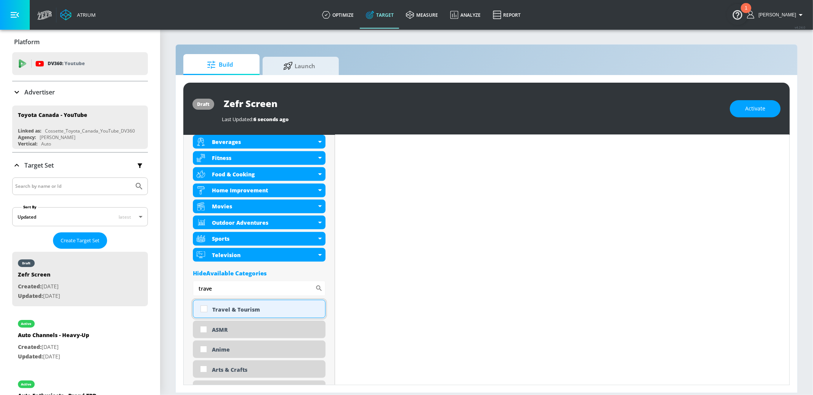
click at [241, 307] on div "Travel & Tourism" at bounding box center [265, 309] width 107 height 7
checkbox input "true"
click at [228, 288] on input "trave" at bounding box center [254, 288] width 122 height 15
click at [228, 289] on input "trave" at bounding box center [254, 288] width 122 height 15
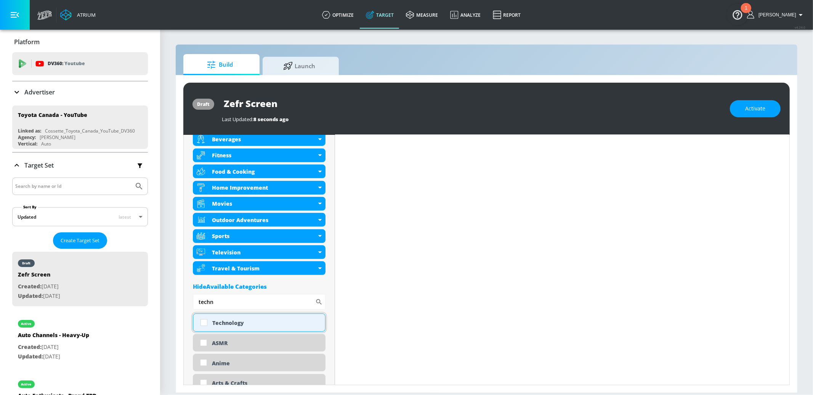
scroll to position [289, 0]
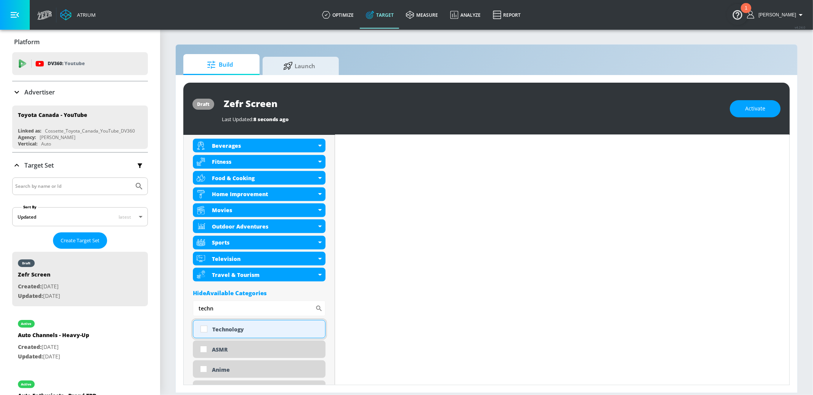
type input "techn"
click at [243, 328] on div "Technology" at bounding box center [265, 329] width 107 height 7
checkbox input "true"
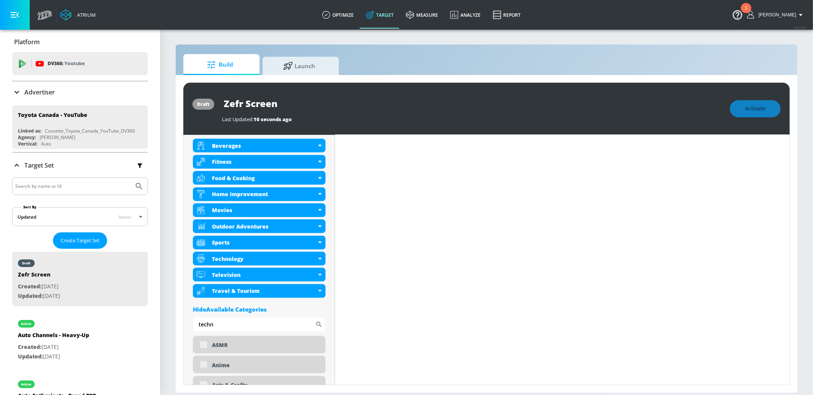
scroll to position [0, 0]
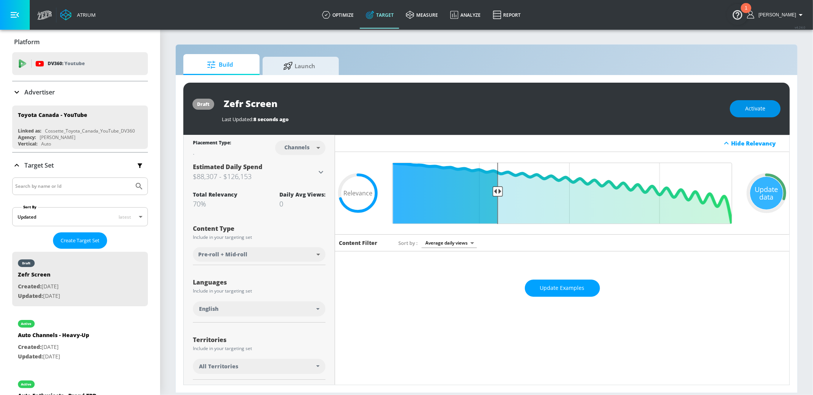
click at [751, 111] on span "Activate" at bounding box center [756, 109] width 20 height 10
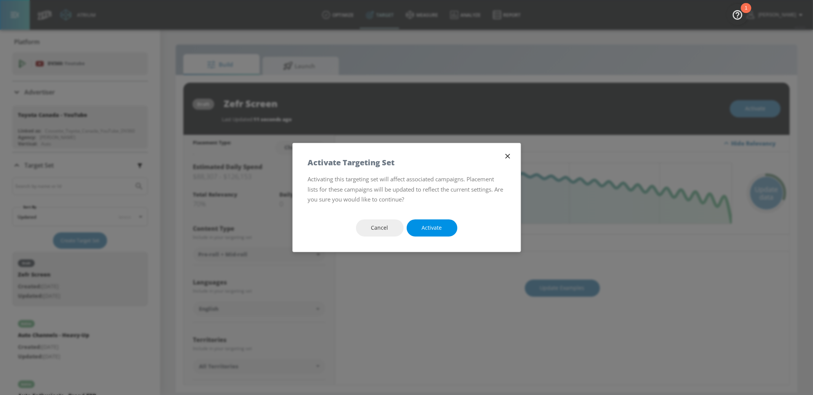
click at [446, 231] on button "Activate" at bounding box center [432, 228] width 51 height 17
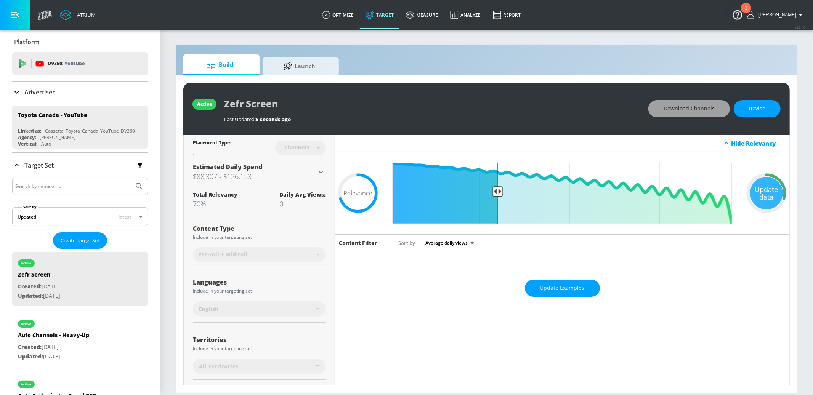
click at [681, 108] on span "Download Channels" at bounding box center [689, 109] width 51 height 10
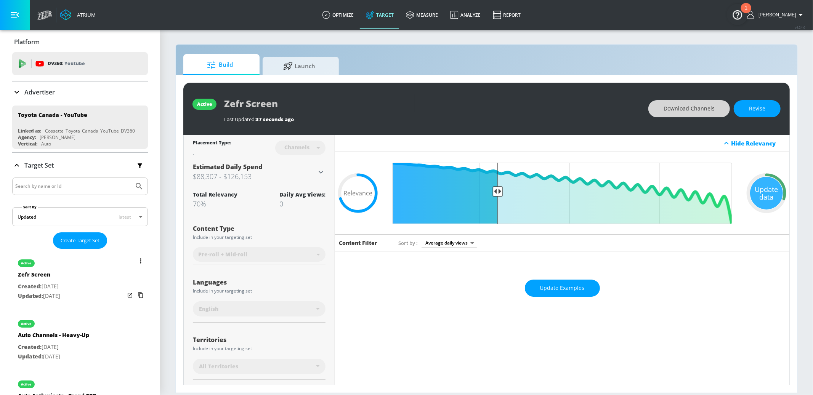
click at [101, 346] on div "active Auto Channels - Heavy-Up Created: [DATE] Updated: [DATE]" at bounding box center [80, 340] width 136 height 55
type input "Auto Channels - Heavy-Up"
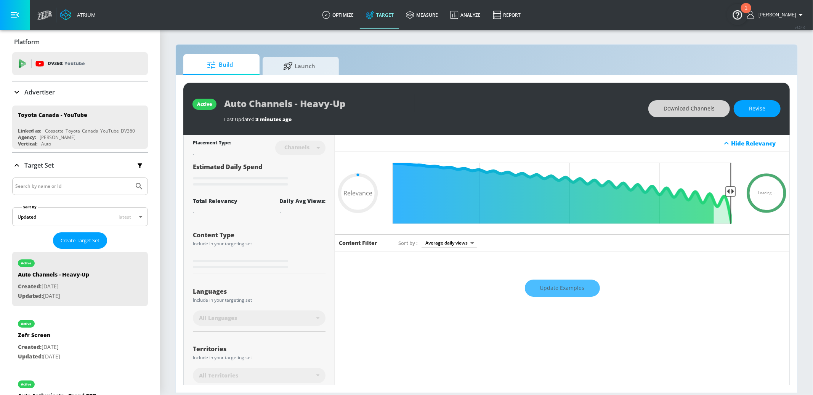
scroll to position [1, 0]
click at [669, 110] on span "Download Channels" at bounding box center [689, 109] width 51 height 10
type input "0.7"
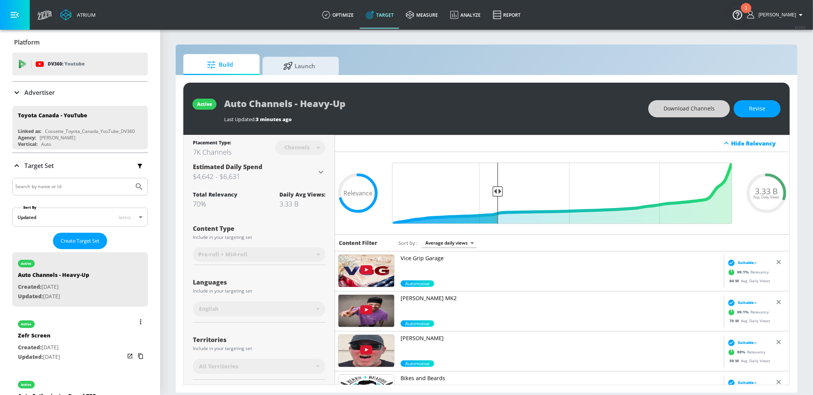
click at [102, 347] on div "active Zefr Screen Created: [DATE] Updated: [DATE]" at bounding box center [80, 340] width 136 height 55
type input "Zefr Screen"
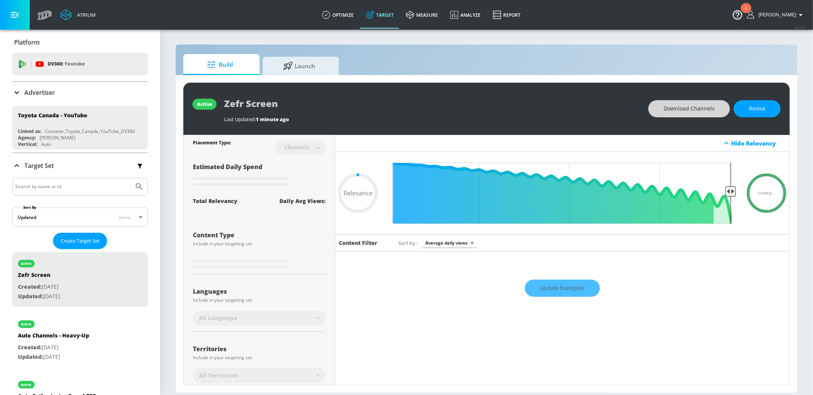
type input "0.7"
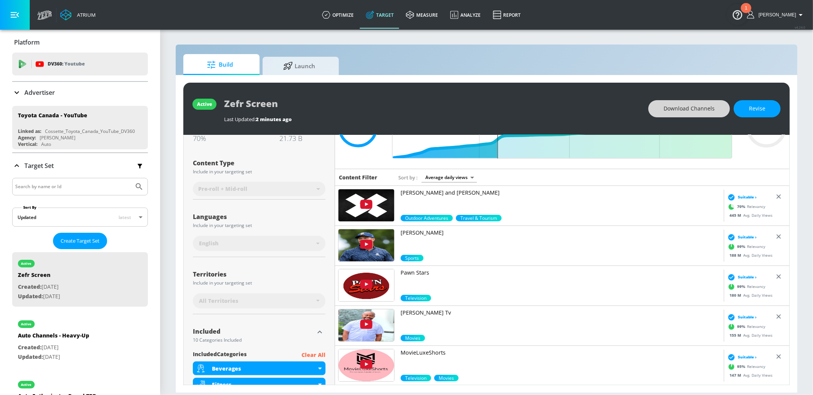
scroll to position [70, 0]
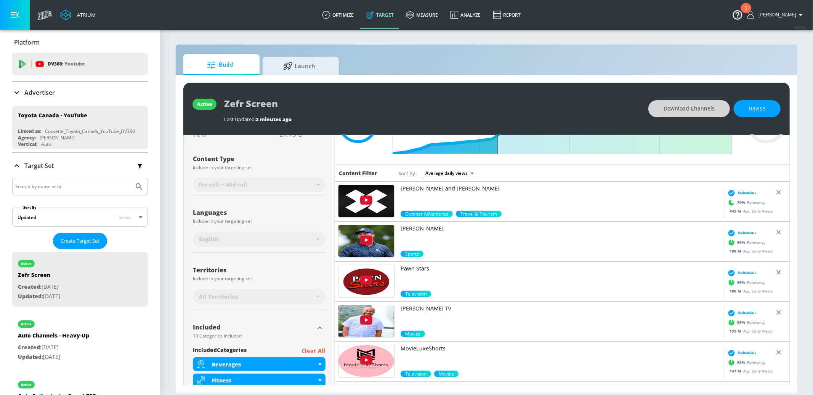
click at [425, 309] on p "[PERSON_NAME] Tv" at bounding box center [561, 309] width 320 height 8
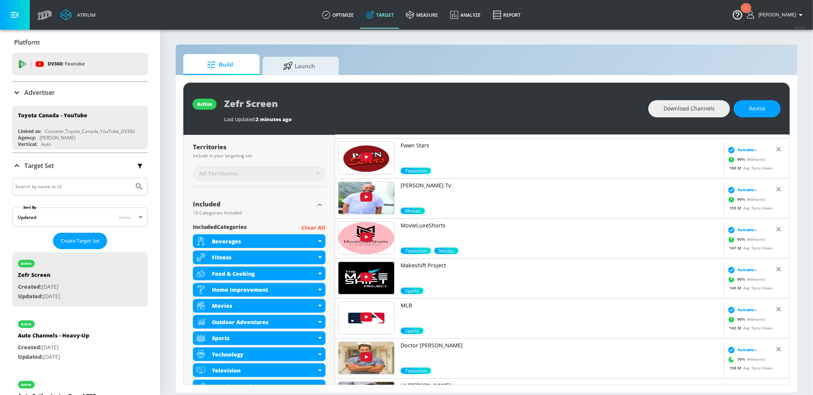
scroll to position [194, 0]
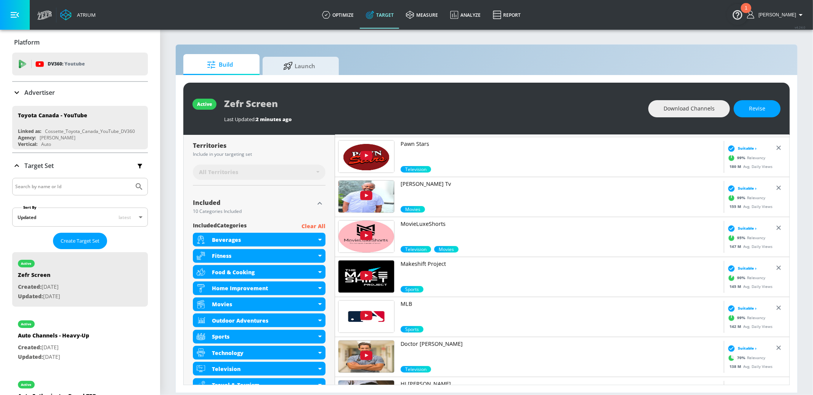
click at [418, 224] on p "MovieLuxeShorts" at bounding box center [561, 224] width 320 height 8
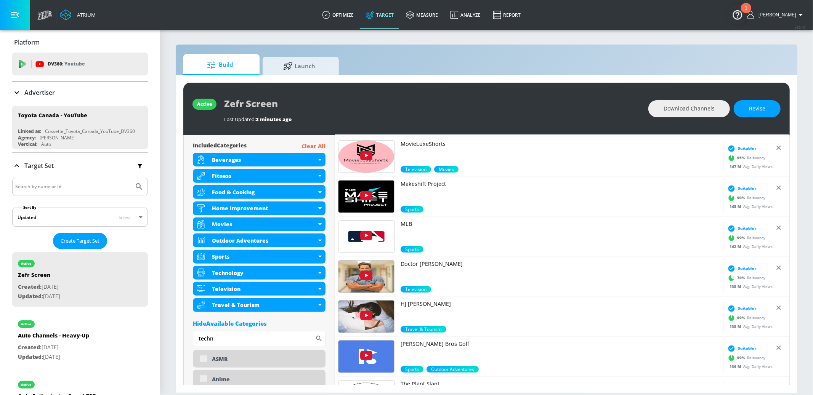
scroll to position [275, 0]
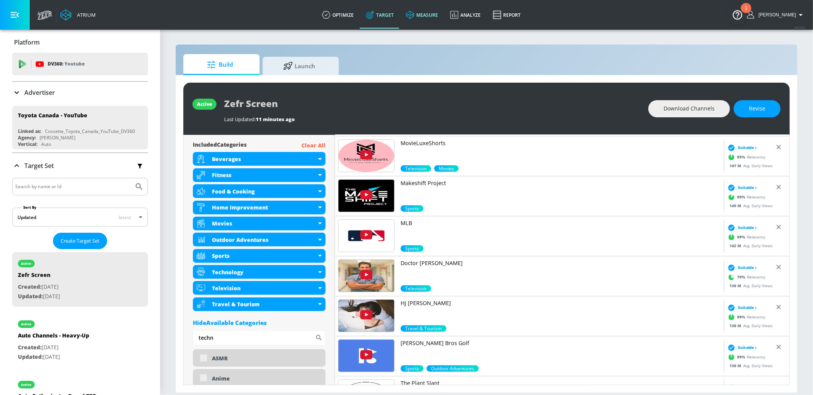
click at [436, 16] on link "measure" at bounding box center [422, 14] width 44 height 27
